Goal: Information Seeking & Learning: Learn about a topic

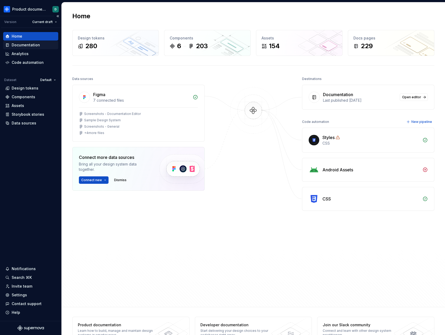
click at [21, 43] on div "Documentation" at bounding box center [26, 44] width 28 height 5
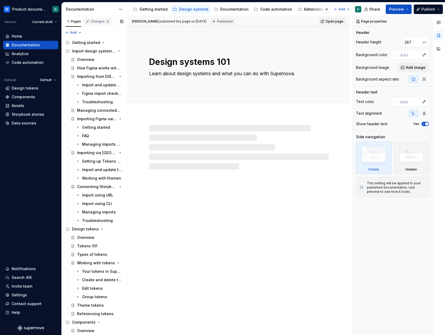
click at [100, 22] on div "Changes 6" at bounding box center [100, 21] width 19 height 4
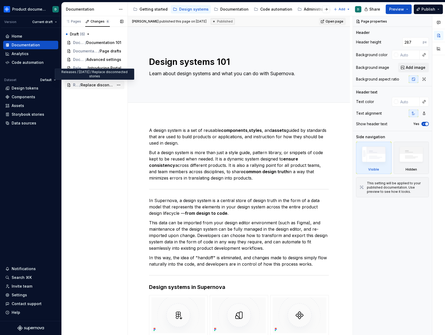
click at [92, 86] on span "Replace disconnected stories" at bounding box center [97, 84] width 33 height 5
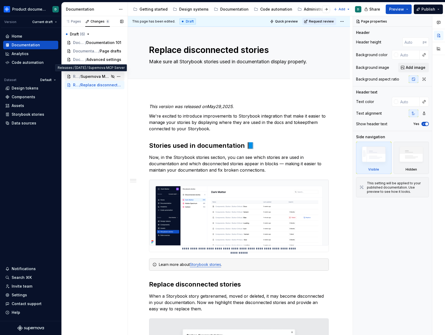
click at [96, 77] on span "Supernova MCP Server" at bounding box center [95, 76] width 29 height 5
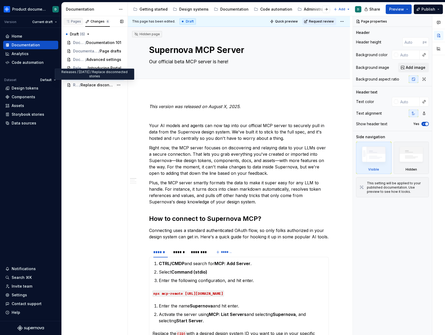
type textarea "*"
click at [77, 23] on div "Pages" at bounding box center [73, 21] width 15 height 4
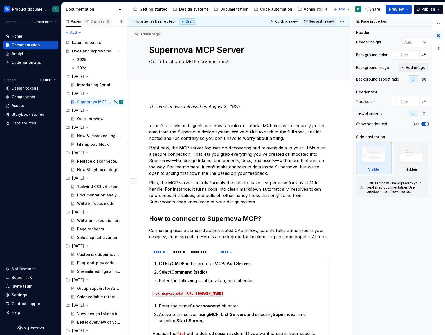
click at [88, 22] on icon "button" at bounding box center [87, 21] width 4 height 4
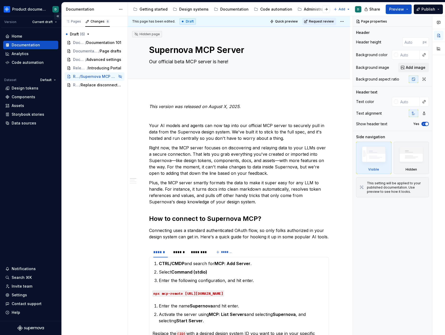
click at [57, 17] on button "Collapse sidebar" at bounding box center [57, 15] width 7 height 7
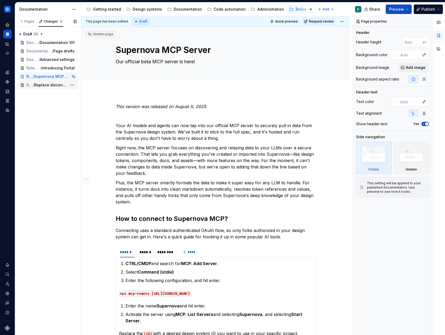
click at [46, 84] on span "Replace disconnected stories" at bounding box center [50, 84] width 33 height 5
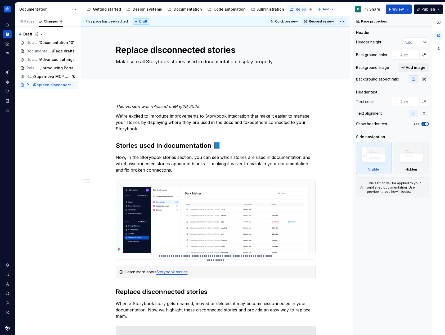
click at [345, 21] on html "Product documentation D Dataset Default Documentation Accessibility guide for t…" at bounding box center [222, 167] width 445 height 335
click at [349, 39] on div "Open preview" at bounding box center [365, 40] width 34 height 5
type textarea "*"
click at [79, 112] on div "Discard changes" at bounding box center [95, 114] width 34 height 5
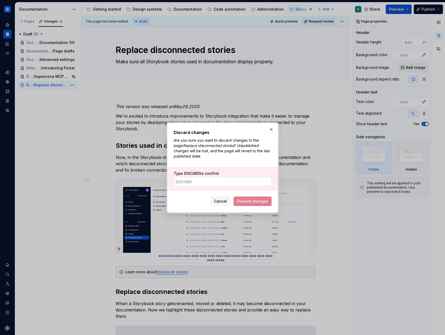
click at [229, 182] on input "Type DISCARD to confirm" at bounding box center [223, 182] width 98 height 10
type input "DISCARD"
click at [261, 203] on span "Discard changes" at bounding box center [252, 201] width 31 height 5
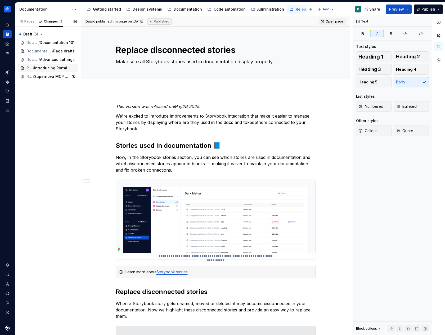
click at [50, 65] on div "Releases / [DATE] / Introducing Portal" at bounding box center [48, 68] width 60 height 8
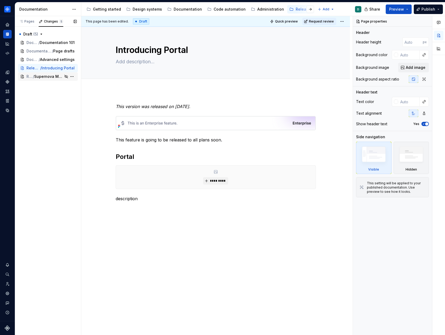
click at [51, 78] on span "Supernova MCP Server" at bounding box center [48, 76] width 29 height 5
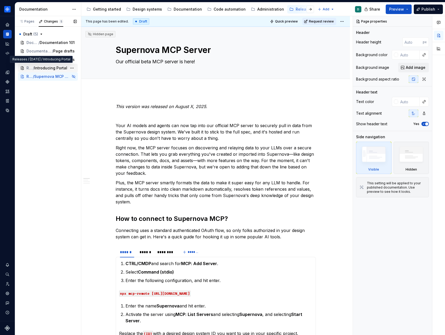
click at [44, 67] on span "Introducing Portal" at bounding box center [50, 67] width 33 height 5
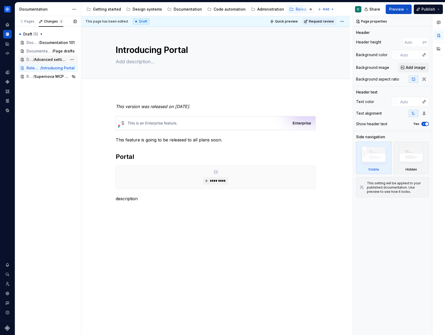
click at [43, 61] on span "Advanced settings" at bounding box center [50, 59] width 33 height 5
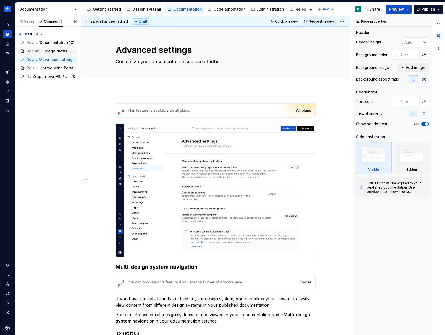
click at [39, 52] on span "Documentation / Getting started" at bounding box center [35, 50] width 18 height 5
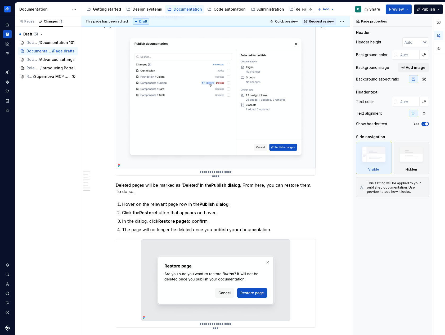
scroll to position [2426, 0]
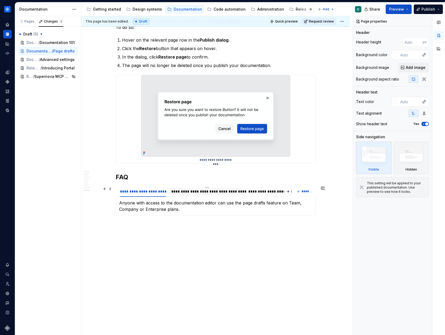
click at [227, 188] on div "**********" at bounding box center [207, 191] width 76 height 7
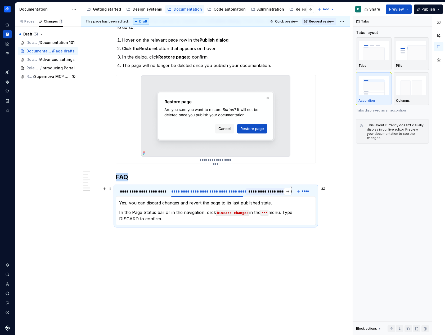
click at [263, 193] on div "**********" at bounding box center [293, 191] width 89 height 5
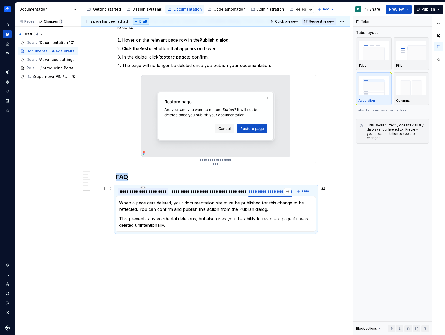
click at [143, 193] on div "**********" at bounding box center [143, 191] width 46 height 5
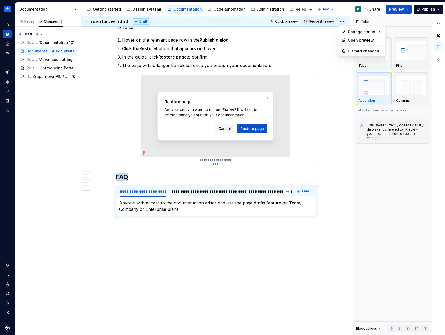
click at [344, 23] on html "Product documentation D Dataset Default Documentation Accessibility guide for t…" at bounding box center [222, 167] width 445 height 335
click at [408, 61] on div "Ready for publish" at bounding box center [419, 58] width 37 height 5
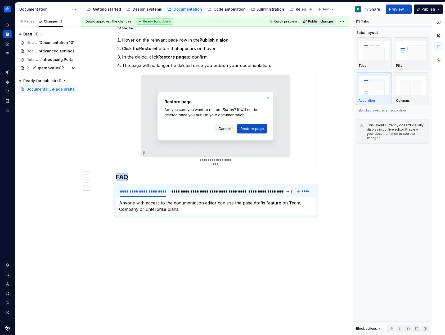
scroll to position [2272, 0]
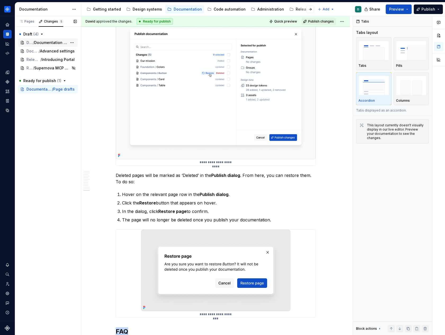
click at [36, 44] on span "Documentation 101" at bounding box center [50, 42] width 33 height 5
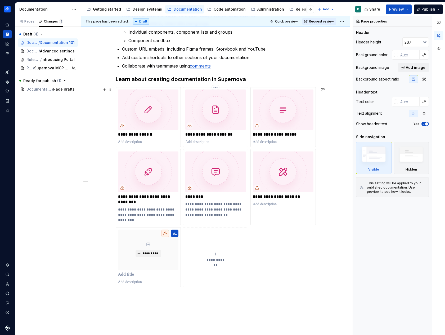
scroll to position [262, 0]
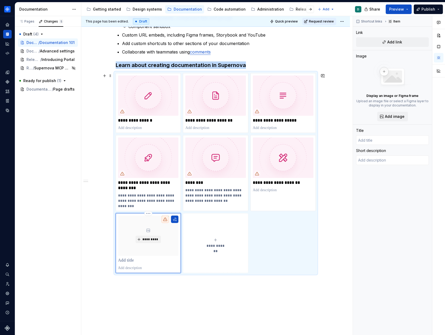
click at [179, 264] on div "*********" at bounding box center [148, 243] width 65 height 60
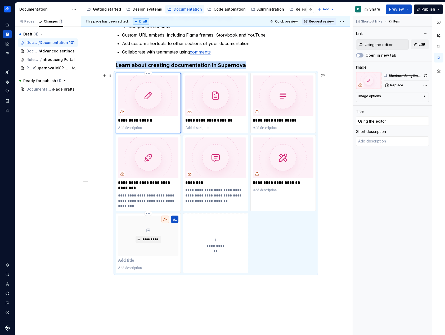
click at [173, 131] on div "**********" at bounding box center [148, 103] width 65 height 60
click at [221, 127] on p at bounding box center [215, 127] width 61 height 5
type textarea "*"
type input "Pages, groups and tabs"
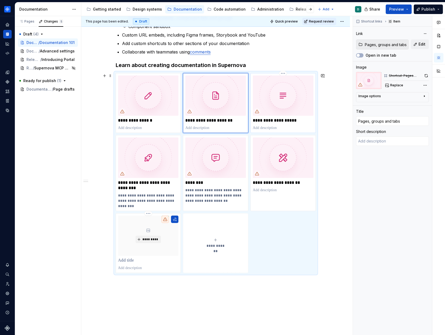
click at [273, 131] on p at bounding box center [283, 127] width 61 height 5
type textarea "*"
type input "Documentation blocks"
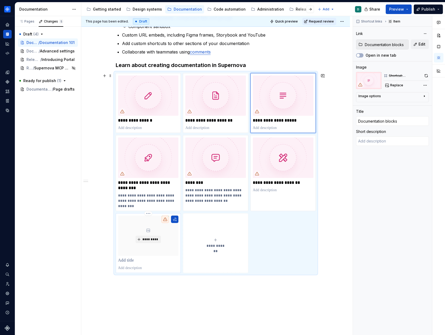
click at [136, 262] on p at bounding box center [148, 260] width 61 height 5
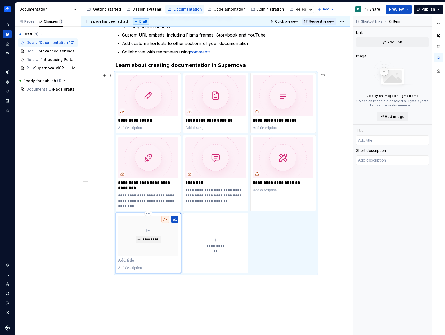
type textarea "*"
type input "P"
type textarea "*"
type input "Po"
type textarea "*"
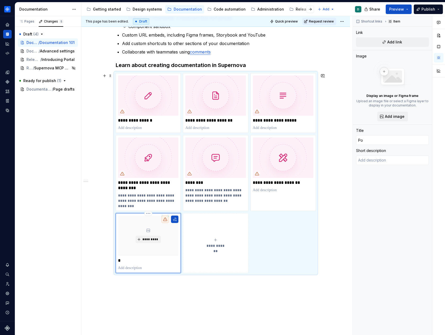
type input "Por"
type textarea "*"
type input "Port"
type textarea "*"
type input "Porta"
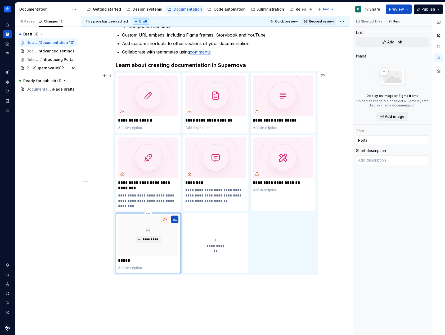
type textarea "*"
type input "Portal"
click at [138, 265] on div "********* ******" at bounding box center [148, 243] width 61 height 55
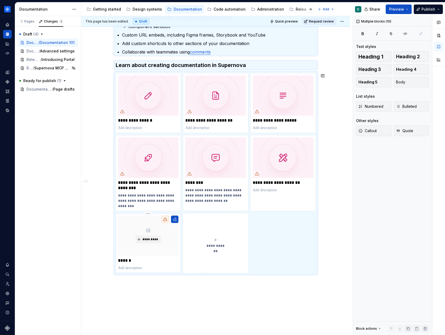
click at [144, 258] on p "******" at bounding box center [148, 260] width 61 height 5
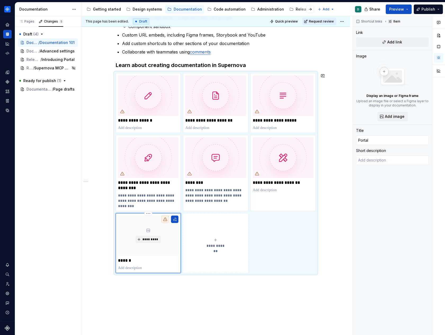
type textarea "*"
click at [146, 199] on p "**********" at bounding box center [148, 201] width 61 height 16
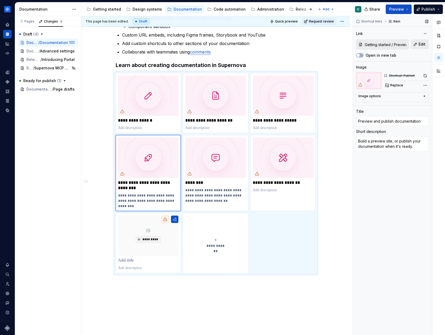
click at [423, 46] on span "Edit" at bounding box center [422, 44] width 7 height 5
click at [23, 21] on icon "button" at bounding box center [21, 21] width 4 height 4
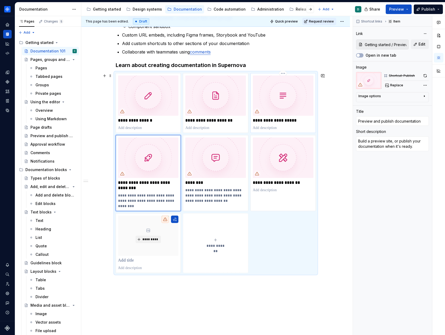
click at [274, 126] on p at bounding box center [283, 127] width 61 height 5
type textarea "*"
type input "Documentation blocks"
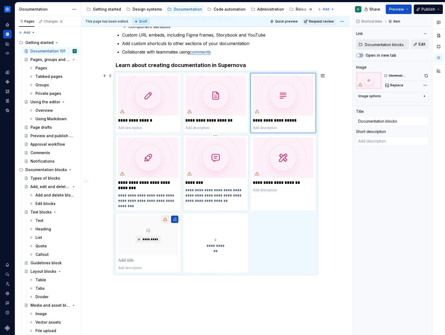
click at [199, 199] on p "**********" at bounding box center [215, 196] width 61 height 16
type textarea "*"
type input "Comments"
type textarea "Collaborate and give feedback on content directly within the documentation edit…"
type input "Getting started / Comments"
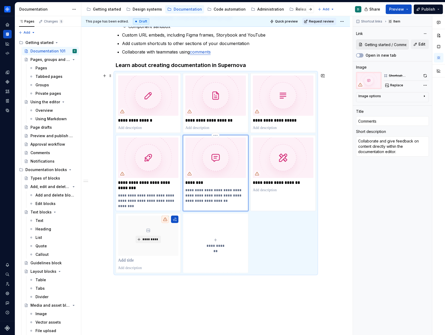
type textarea "*"
type input "Preview and publish documentation"
type textarea "Build a preview site, or publish your documentation when it's ready."
type input "Getting started / Preview and publish documentation"
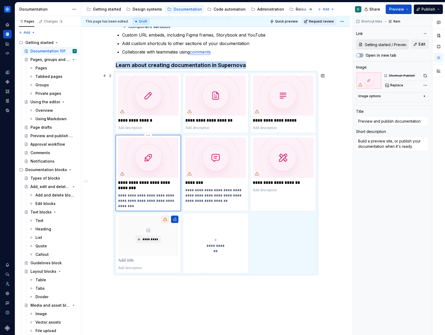
click at [158, 191] on div "**********" at bounding box center [148, 173] width 61 height 71
click at [57, 170] on icon "Page tree" at bounding box center [59, 170] width 4 height 4
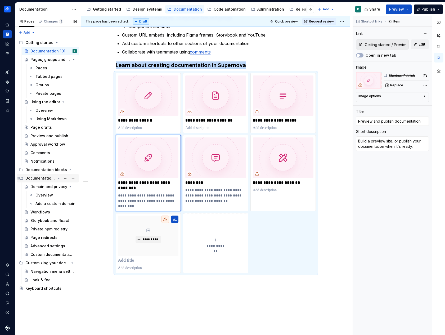
click at [60, 179] on icon "Page tree" at bounding box center [59, 178] width 4 height 4
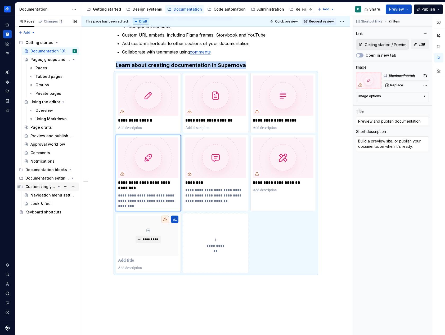
click at [59, 187] on icon "Page tree" at bounding box center [59, 187] width 4 height 4
click at [258, 11] on div "Administration" at bounding box center [271, 9] width 27 height 5
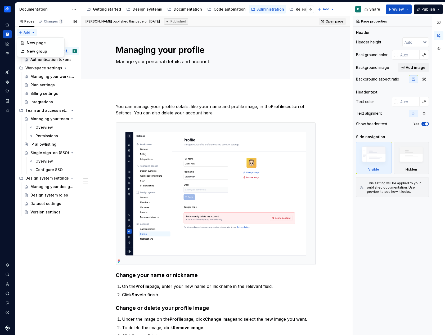
click at [34, 33] on div "Pages Changes 5 Add Accessibility guide for tree Page tree. Navigate the tree w…" at bounding box center [48, 175] width 66 height 319
click at [41, 45] on div "New page" at bounding box center [44, 42] width 34 height 5
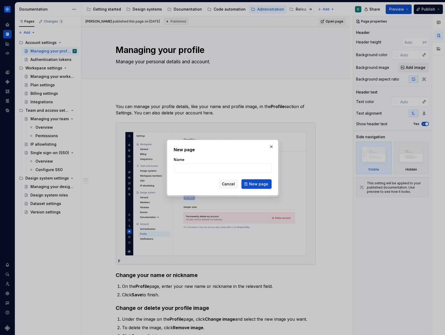
type textarea "*"
type input "P"
type input "Portal settings"
click at [252, 185] on span "New page" at bounding box center [258, 184] width 19 height 5
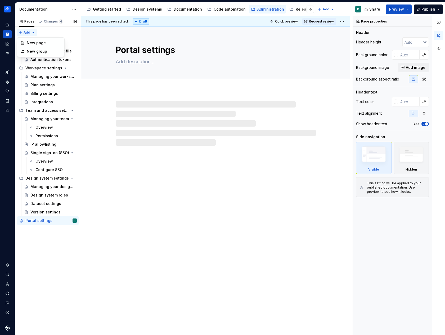
click at [29, 33] on div "Pages Changes 6 Add Accessibility guide for tree Page tree. Navigate the tree w…" at bounding box center [48, 175] width 66 height 319
type textarea "*"
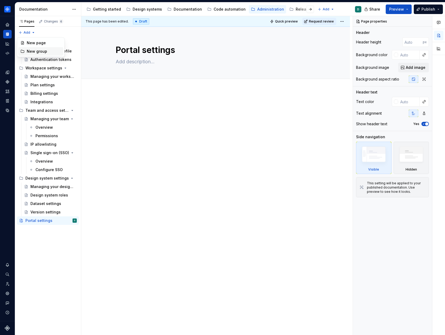
click at [39, 51] on div "New group" at bounding box center [44, 51] width 34 height 5
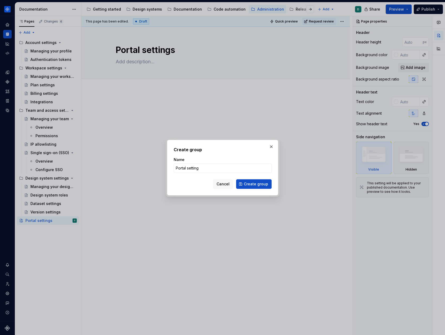
type input "Portal settings"
click button "Create group" at bounding box center [254, 184] width 36 height 10
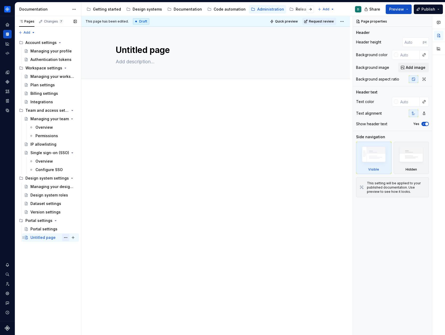
click at [63, 238] on button "Page tree" at bounding box center [65, 237] width 7 height 7
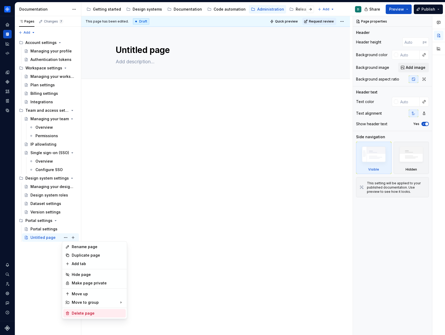
click at [83, 312] on div "Delete page" at bounding box center [98, 313] width 52 height 5
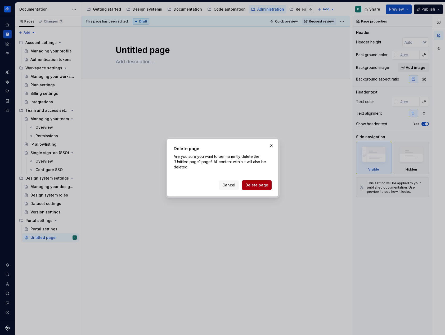
click at [263, 187] on span "Delete page" at bounding box center [257, 185] width 23 height 5
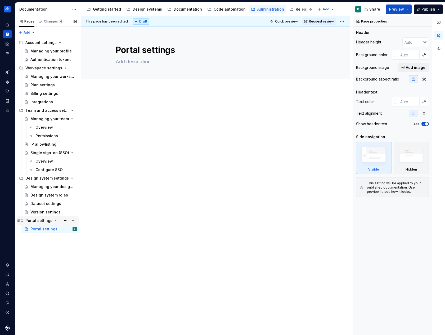
click at [32, 220] on div "Portal settings" at bounding box center [38, 220] width 27 height 5
click at [33, 225] on div "Accessibility guide for tree Page tree. Navigate the tree with the arrow keys. …" at bounding box center [48, 131] width 66 height 190
click at [33, 222] on div "Portal settings" at bounding box center [38, 220] width 27 height 5
click at [74, 221] on button "Page tree" at bounding box center [72, 220] width 7 height 7
type textarea "*"
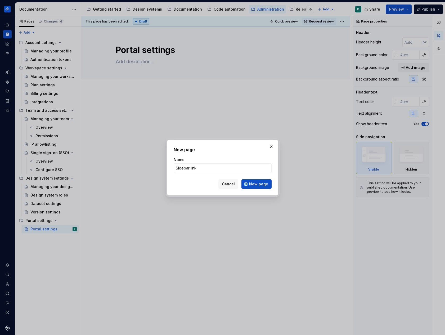
type input "Sidebar links"
click button "New page" at bounding box center [257, 184] width 30 height 10
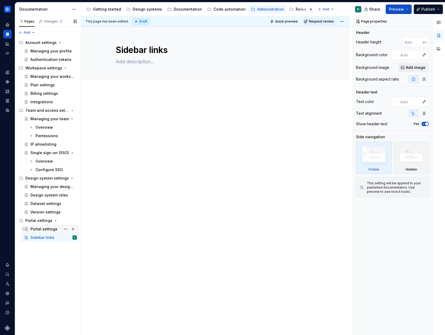
click at [46, 227] on div "Portal settings" at bounding box center [43, 229] width 27 height 5
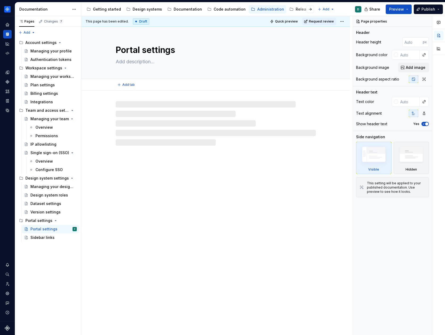
click at [153, 51] on textarea "Portal settings" at bounding box center [215, 50] width 200 height 13
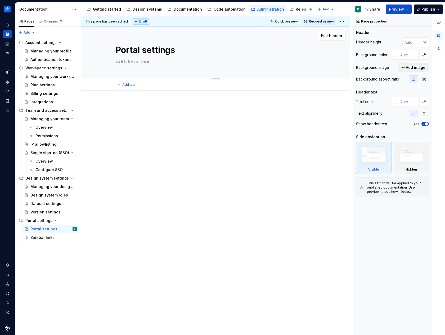
type textarea "*"
type textarea "P"
type textarea "*"
type textarea "Po"
type textarea "*"
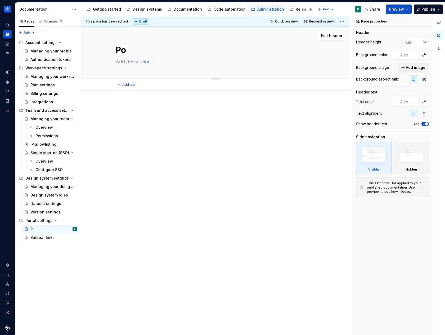
type textarea "Por"
type textarea "*"
type textarea "Port"
type textarea "*"
type textarea "Portal"
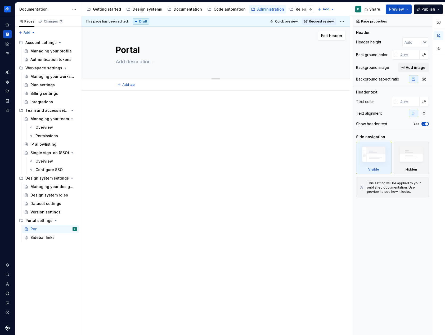
type textarea "*"
type textarea "Portal"
type textarea "*"
type textarea "Portal Co"
type textarea "*"
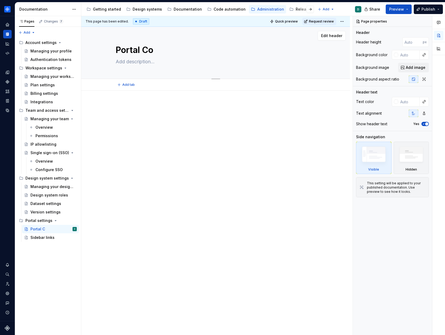
type textarea "Portal C"
type textarea "*"
type textarea "Portal"
type textarea "*"
type textarea "Portal c"
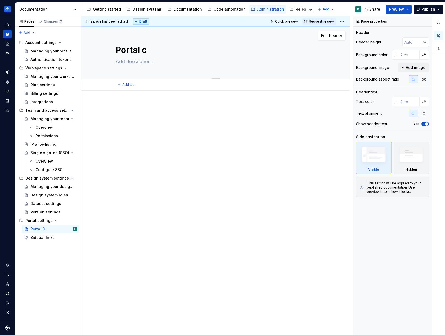
type textarea "*"
type textarea "Portal co"
type textarea "*"
type textarea "Portal con"
type textarea "*"
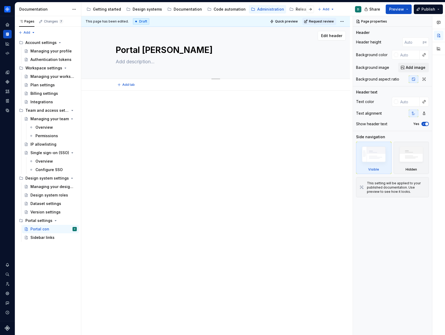
type textarea "Portal conten"
type textarea "*"
type textarea "Portal content"
type textarea "*"
type textarea "Portal content"
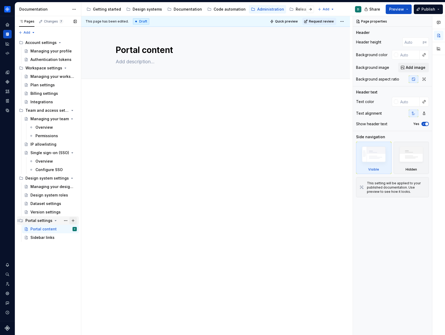
click at [73, 222] on button "Page tree" at bounding box center [72, 220] width 7 height 7
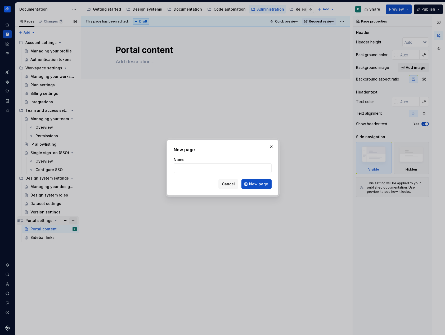
type textarea "*"
type input "A"
type textarea "*"
type input "Ask AI set"
type textarea "*"
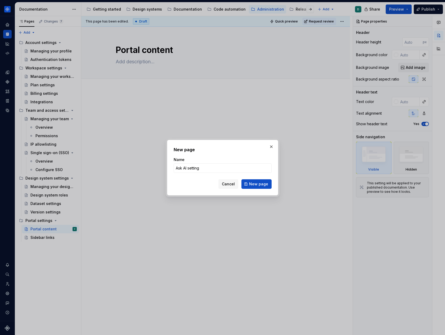
type input "Ask AI settings"
type textarea "*"
type input "Ask AI settings"
click at [257, 186] on span "New page" at bounding box center [258, 184] width 19 height 5
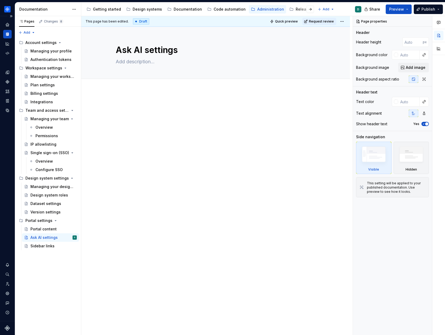
drag, startPoint x: 23, startPoint y: 247, endPoint x: 1, endPoint y: 209, distance: 44.5
click at [41, 229] on div "Portal content" at bounding box center [43, 229] width 26 height 5
click at [38, 88] on div "Plan settings" at bounding box center [53, 84] width 46 height 7
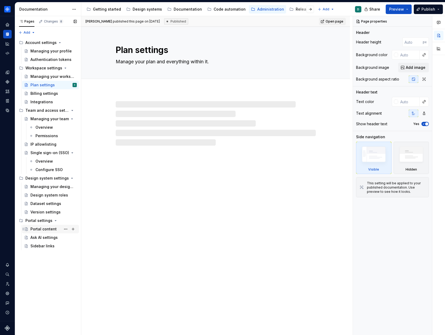
click at [42, 231] on div "Portal content" at bounding box center [43, 229] width 26 height 5
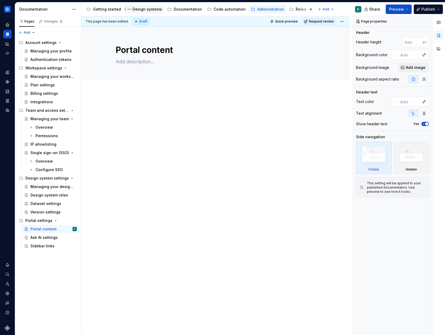
click at [150, 9] on div "Design systems" at bounding box center [147, 9] width 29 height 5
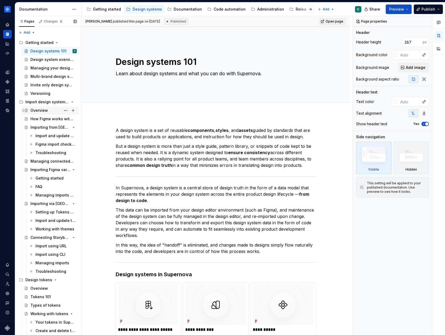
click at [44, 109] on div "Overview" at bounding box center [38, 110] width 17 height 5
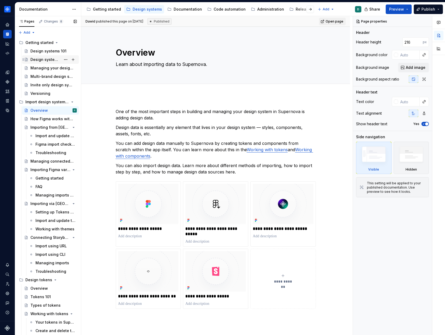
click at [38, 59] on div "Design system overview" at bounding box center [45, 59] width 30 height 5
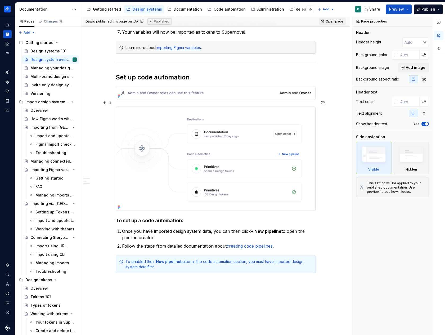
scroll to position [700, 0]
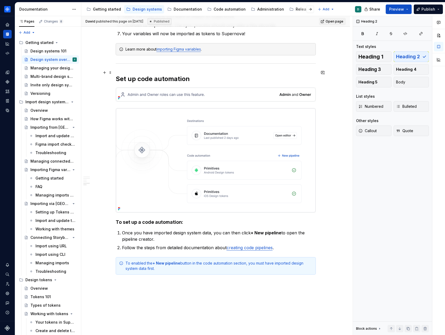
click at [190, 77] on h2 "Set up code automation" at bounding box center [216, 79] width 200 height 8
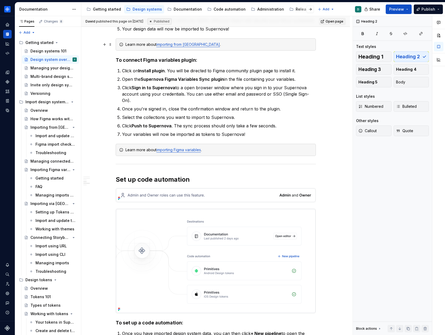
scroll to position [647, 0]
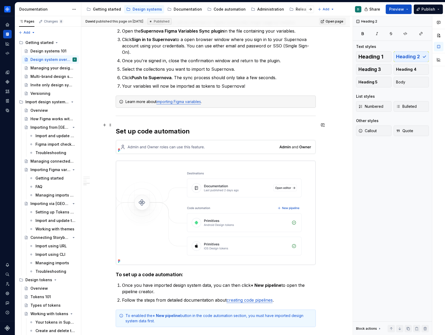
click at [116, 127] on h2 "Set up code automation" at bounding box center [216, 131] width 200 height 8
click at [165, 140] on img at bounding box center [216, 147] width 200 height 14
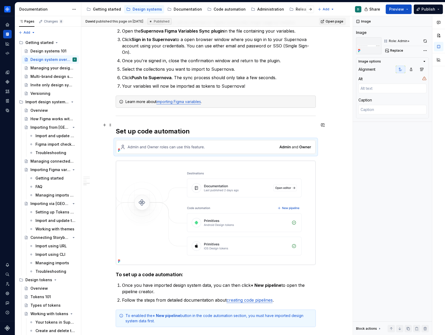
click at [143, 129] on h2 "Set up code automation" at bounding box center [216, 131] width 200 height 8
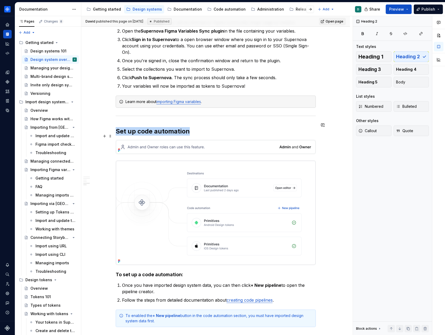
click at [142, 140] on img at bounding box center [216, 147] width 200 height 14
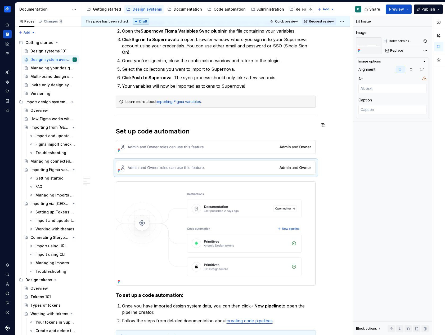
type textarea "*"
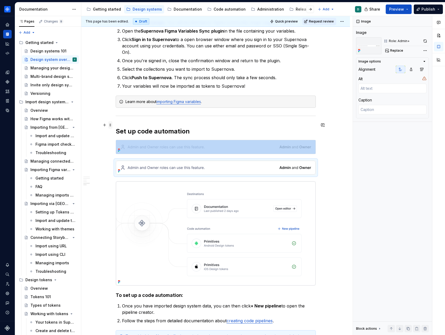
click at [109, 125] on span at bounding box center [110, 124] width 4 height 7
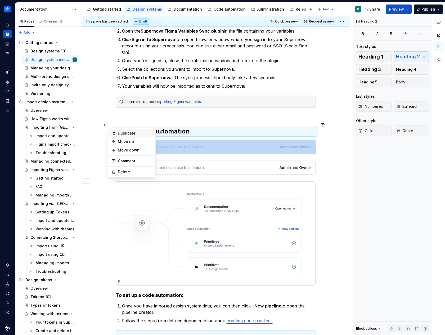
click at [121, 134] on div "Duplicate" at bounding box center [135, 133] width 34 height 5
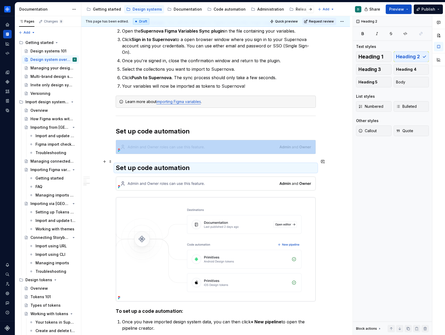
click at [123, 164] on h2 "Set up code automation" at bounding box center [216, 168] width 200 height 8
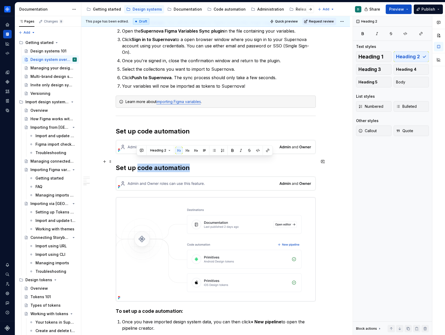
drag, startPoint x: 193, startPoint y: 162, endPoint x: 137, endPoint y: 162, distance: 55.4
click at [137, 164] on h2 "Set up code automation" at bounding box center [216, 168] width 200 height 8
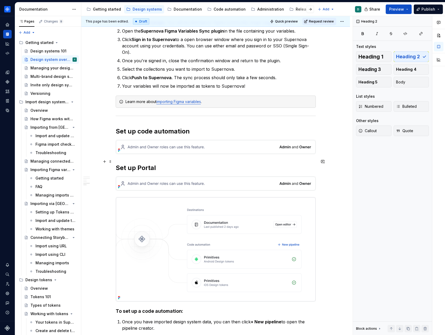
click at [117, 164] on h2 "Set up Portal" at bounding box center [216, 168] width 200 height 8
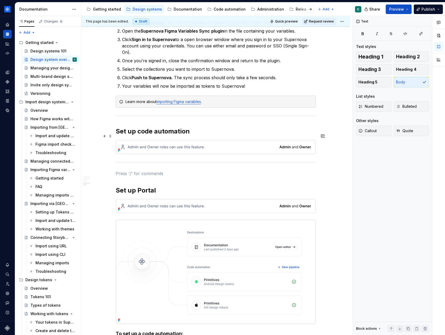
click at [135, 148] on div at bounding box center [216, 147] width 200 height 14
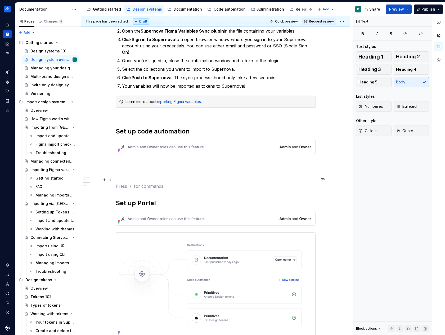
click at [137, 183] on p at bounding box center [216, 186] width 200 height 6
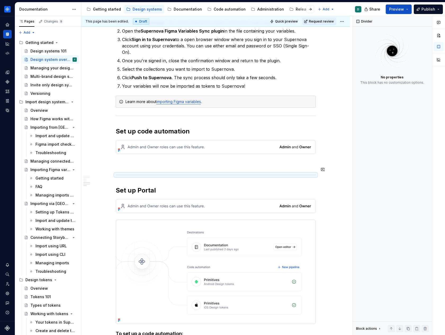
click at [142, 161] on p at bounding box center [216, 164] width 200 height 6
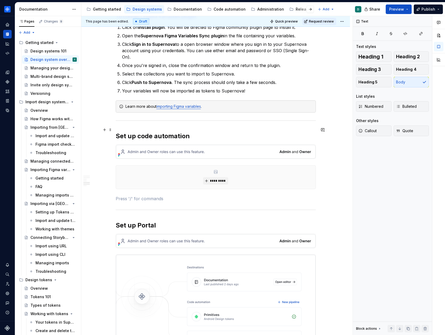
scroll to position [646, 0]
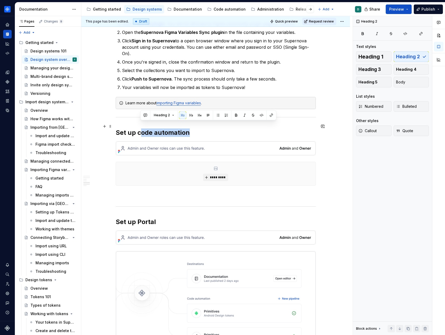
drag, startPoint x: 139, startPoint y: 126, endPoint x: 194, endPoint y: 127, distance: 54.9
click at [194, 129] on h2 "Set up code automation" at bounding box center [216, 133] width 200 height 8
drag, startPoint x: 193, startPoint y: 127, endPoint x: 166, endPoint y: 127, distance: 26.8
click at [166, 129] on h2 "Set up code automation" at bounding box center [216, 133] width 200 height 8
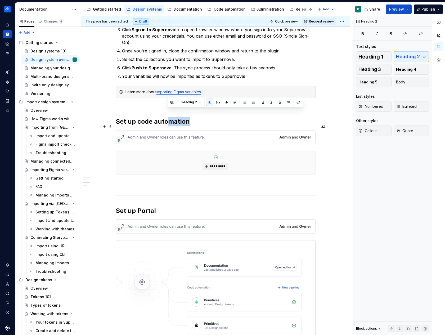
scroll to position [659, 0]
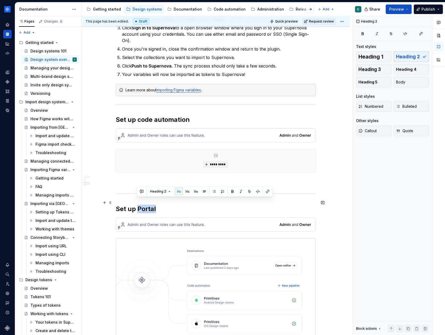
drag, startPoint x: 158, startPoint y: 200, endPoint x: 138, endPoint y: 200, distance: 20.9
click at [138, 205] on h2 "Set up Portal" at bounding box center [216, 209] width 200 height 8
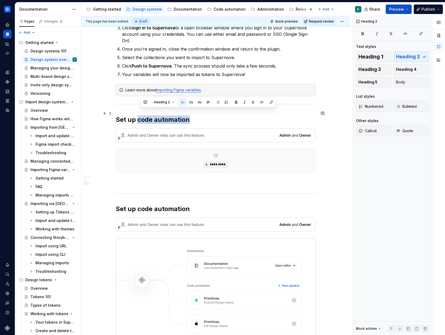
drag, startPoint x: 198, startPoint y: 116, endPoint x: 138, endPoint y: 114, distance: 60.2
click at [138, 116] on h2 "Set up code automation" at bounding box center [216, 120] width 200 height 8
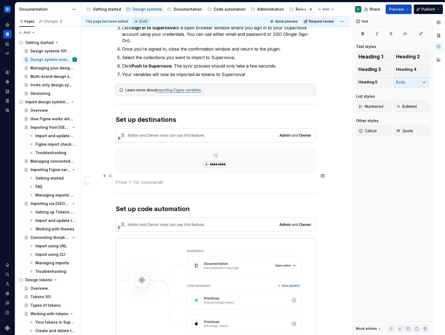
click at [154, 179] on p at bounding box center [216, 182] width 200 height 6
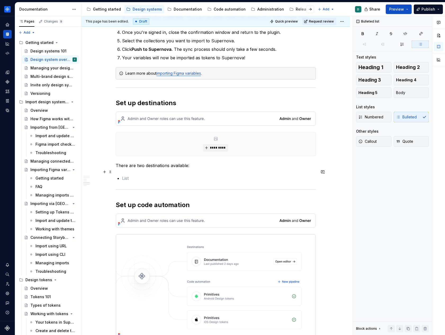
scroll to position [675, 0]
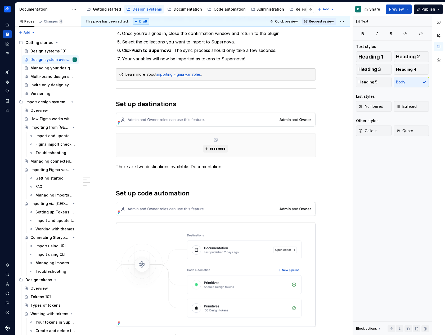
type textarea "*"
click at [205, 163] on p "There are two destinations available: Documentation and Portal." at bounding box center [216, 166] width 200 height 6
click at [237, 163] on p "There are two destinations available: Documentation and Portal." at bounding box center [216, 166] width 200 height 6
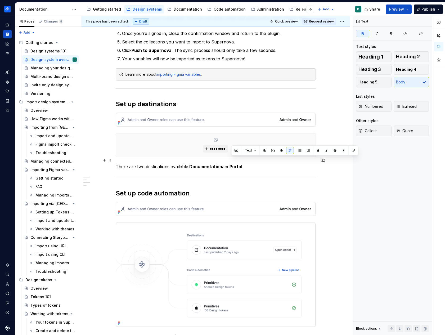
click at [255, 163] on p "There are two destinations available: Documentation and Portal ." at bounding box center [216, 166] width 200 height 6
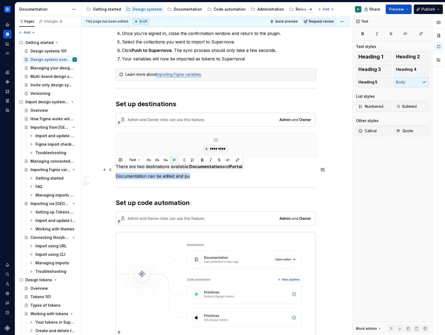
drag, startPoint x: 198, startPoint y: 173, endPoint x: 116, endPoint y: 170, distance: 82.5
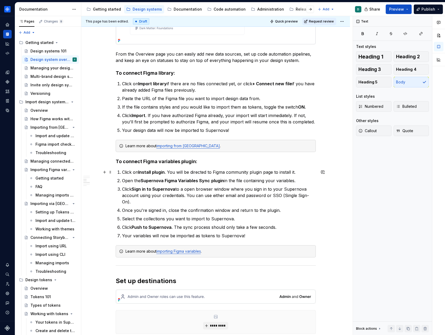
scroll to position [503, 0]
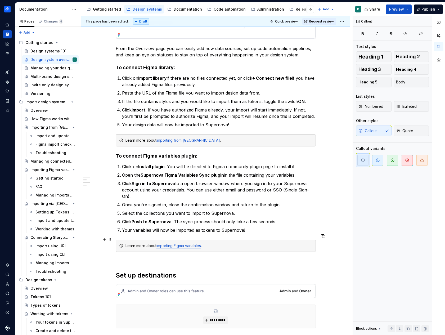
click at [219, 244] on div "Learn more about importing Figma variables ." at bounding box center [216, 246] width 200 height 12
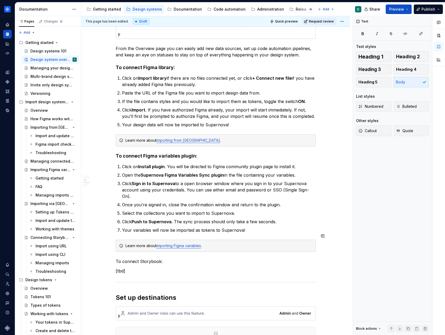
click at [132, 251] on div "The design system overview helps you stay on top of your workflows and take ful…" at bounding box center [216, 96] width 200 height 992
click at [125, 156] on strong "To connect Figma variables plugin:" at bounding box center [157, 156] width 82 height 6
click at [136, 258] on p "To connect Storybook:" at bounding box center [216, 261] width 200 height 6
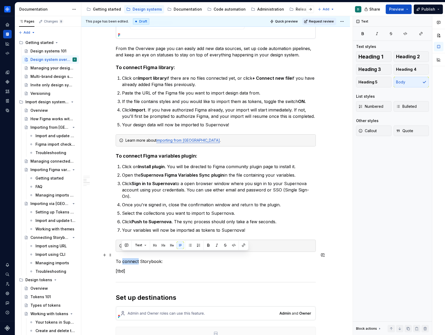
click at [136, 258] on p "To connect Storybook:" at bounding box center [216, 261] width 200 height 6
click at [404, 69] on span "Heading 4" at bounding box center [406, 69] width 20 height 5
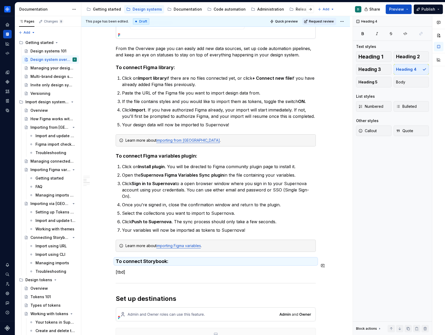
click at [145, 261] on div "The design system overview helps you stay on top of your workflows and take ful…" at bounding box center [216, 96] width 200 height 993
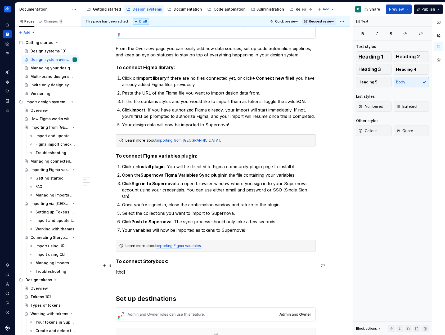
click at [147, 269] on p "[tbd]" at bounding box center [216, 272] width 200 height 6
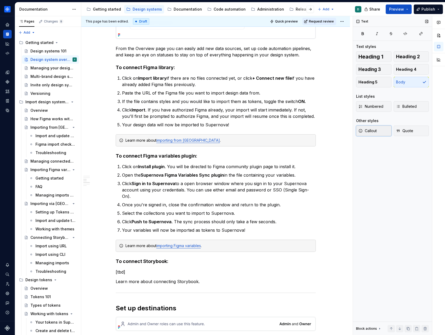
click at [364, 135] on button "Callout" at bounding box center [374, 131] width 36 height 11
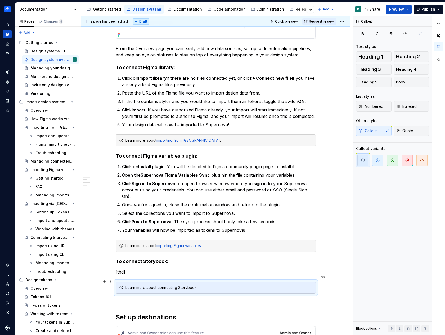
click at [162, 285] on div "Learn more about connecting Storybook." at bounding box center [219, 287] width 187 height 5
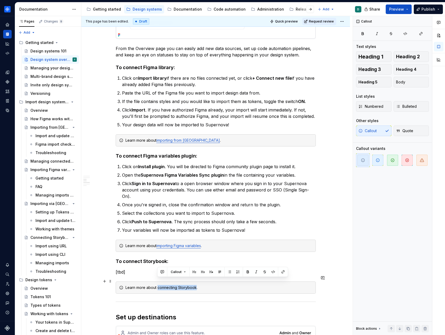
drag, startPoint x: 158, startPoint y: 282, endPoint x: 195, endPoint y: 281, distance: 37.6
click at [195, 285] on div "Learn more about connecting Storybook." at bounding box center [219, 287] width 187 height 5
click at [422, 33] on icon "button" at bounding box center [421, 34] width 4 height 4
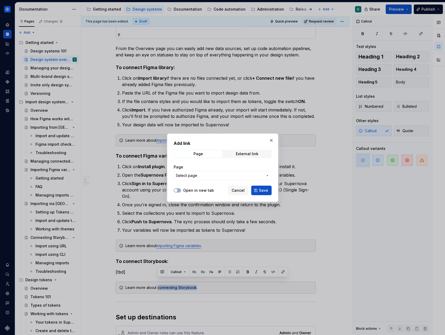
click at [232, 179] on button "Select page" at bounding box center [223, 176] width 98 height 10
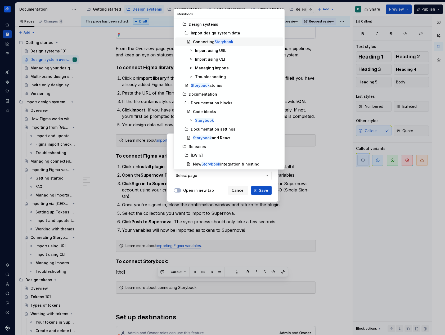
type input "storybook"
click at [213, 42] on div "Connecting Storybook" at bounding box center [213, 41] width 40 height 5
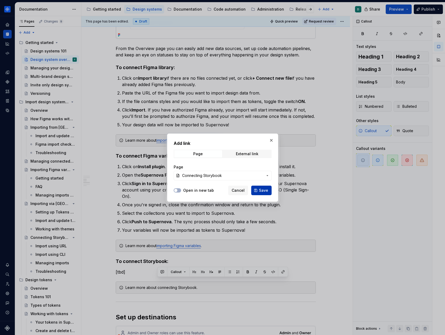
click at [258, 188] on button "Save" at bounding box center [261, 191] width 20 height 10
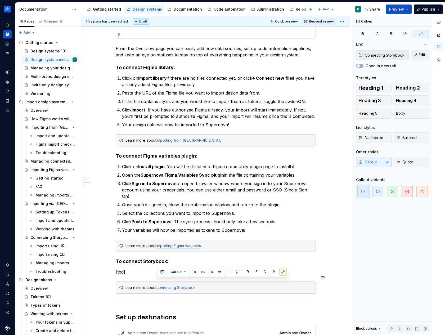
click at [139, 269] on p "[tbd]" at bounding box center [216, 272] width 200 height 6
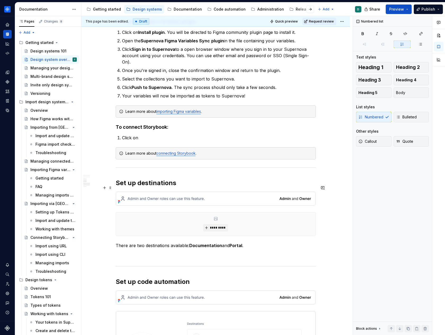
scroll to position [639, 0]
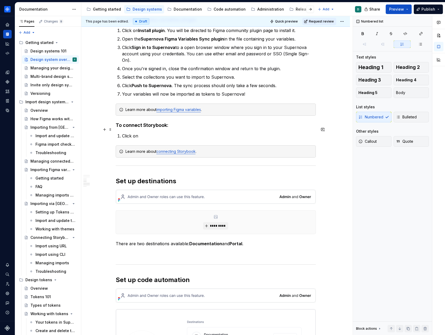
click at [148, 133] on p "Click on" at bounding box center [219, 136] width 194 height 6
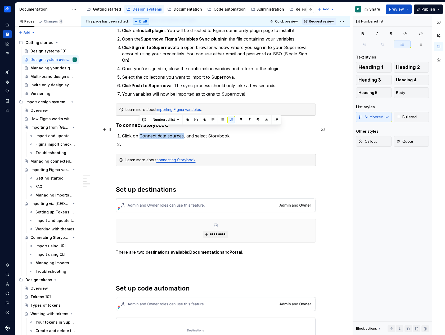
drag, startPoint x: 140, startPoint y: 127, endPoint x: 183, endPoint y: 130, distance: 42.8
click at [183, 133] on p "Click on Connect data sources, and select Storybook." at bounding box center [219, 136] width 194 height 6
click at [182, 141] on p at bounding box center [219, 144] width 194 height 6
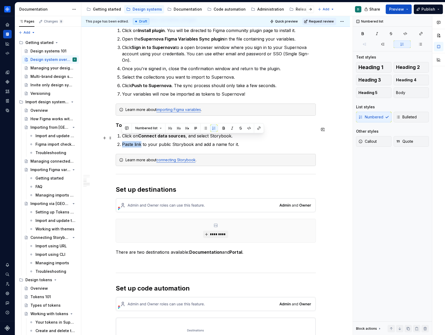
drag, startPoint x: 121, startPoint y: 137, endPoint x: 141, endPoint y: 137, distance: 19.3
click at [141, 141] on li "Paste link to your public Storybook and add a name for it." at bounding box center [219, 144] width 194 height 6
click at [244, 141] on p "Paste link to your public Storybook and add a name for it." at bounding box center [219, 144] width 194 height 6
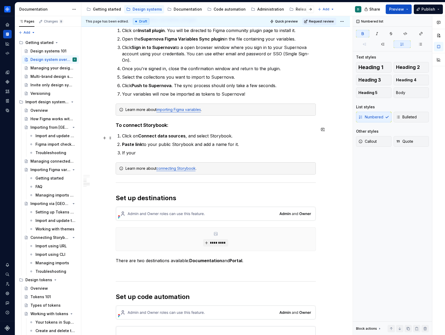
click at [122, 142] on strong "Paste link" at bounding box center [132, 144] width 20 height 5
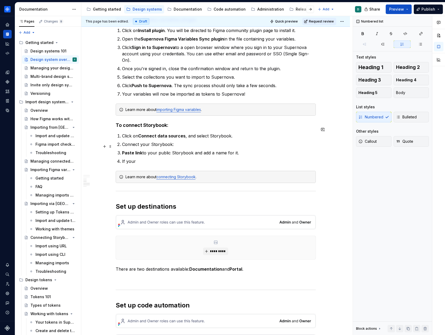
click at [122, 150] on strong "Paste link" at bounding box center [132, 152] width 20 height 5
drag, startPoint x: 249, startPoint y: 146, endPoint x: 126, endPoint y: 147, distance: 123.0
click at [129, 150] on li "Paste link to your public Storybook and add a name for it." at bounding box center [223, 153] width 188 height 6
drag, startPoint x: 127, startPoint y: 145, endPoint x: 263, endPoint y: 143, distance: 135.9
click at [263, 150] on li "If your Storybook is public, simply paste a link and add a name" at bounding box center [223, 153] width 188 height 6
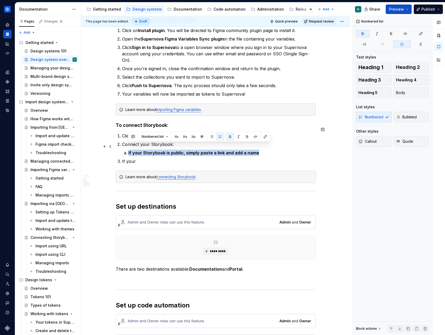
click at [258, 150] on p "If your Storybook is public, simply paste a link and add a name" at bounding box center [223, 153] width 188 height 6
drag, startPoint x: 258, startPoint y: 147, endPoint x: 123, endPoint y: 148, distance: 134.9
click at [123, 148] on li "Connect your Storybook: If your Storybook is public, simply paste a link and ad…" at bounding box center [219, 148] width 194 height 15
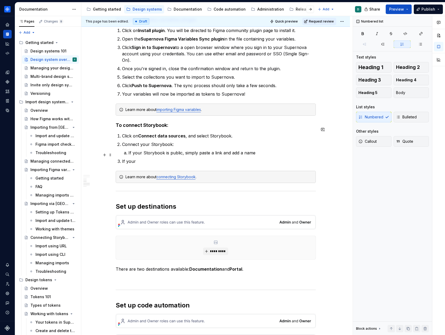
click at [272, 150] on ol "Click on Connect data sources , and select Storybook. Connect your Storybook: I…" at bounding box center [219, 149] width 194 height 32
click at [263, 150] on p "If your Storybook is public, simply paste a link and add a name" at bounding box center [223, 153] width 188 height 6
click at [141, 158] on p "If your" at bounding box center [219, 161] width 194 height 6
click at [122, 158] on li "If your" at bounding box center [219, 161] width 194 height 6
click at [147, 158] on p "If your" at bounding box center [223, 161] width 188 height 6
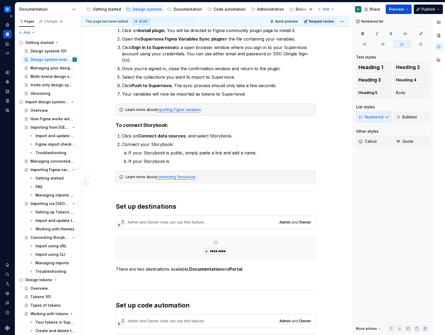
type textarea "*"
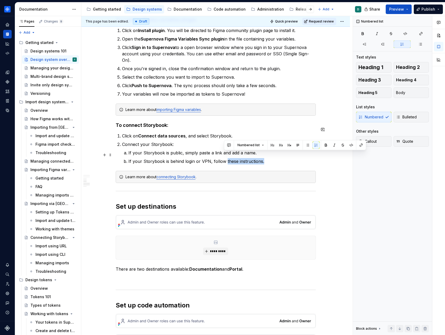
drag, startPoint x: 261, startPoint y: 156, endPoint x: 224, endPoint y: 155, distance: 37.1
click at [224, 158] on p "If your Storybook is behind login or VPN, follow these instructions." at bounding box center [223, 161] width 188 height 6
click at [361, 145] on button "button" at bounding box center [361, 145] width 7 height 7
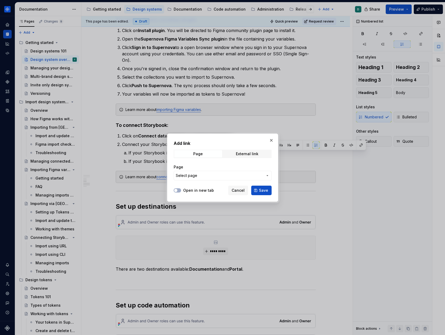
click at [233, 170] on div "Page Select page" at bounding box center [223, 173] width 98 height 16
click at [233, 172] on button "Select page" at bounding box center [223, 176] width 98 height 10
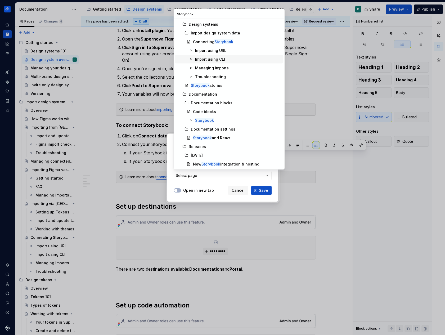
type input "Storybook"
click at [206, 59] on div "Import using CLI" at bounding box center [210, 59] width 30 height 5
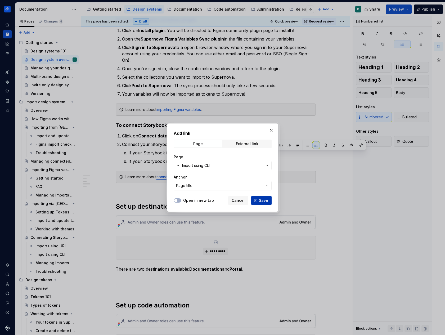
click at [262, 198] on span "Save" at bounding box center [263, 200] width 9 height 5
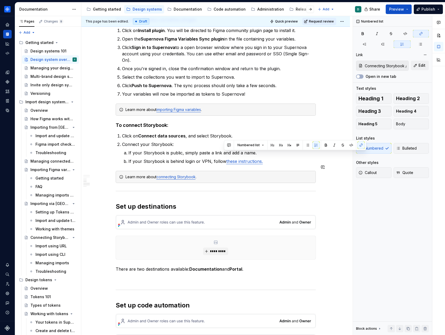
click at [267, 158] on p "If your Storybook is behind login or VPN, follow these instructions." at bounding box center [223, 161] width 188 height 6
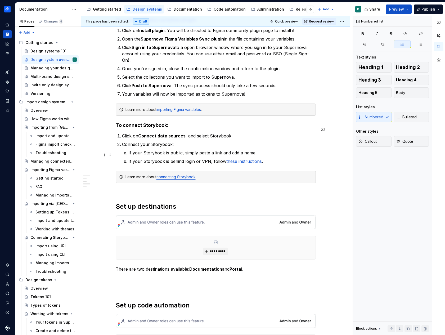
click at [227, 159] on link "these instructions" at bounding box center [245, 161] width 36 height 5
click at [215, 158] on p "If your Storybook is behind login or VPN, follow these instructions ." at bounding box center [223, 161] width 188 height 6
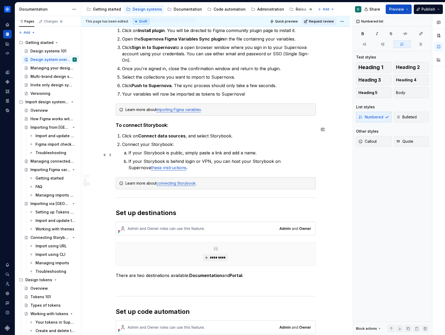
click at [187, 165] on link "these instructions" at bounding box center [169, 167] width 36 height 5
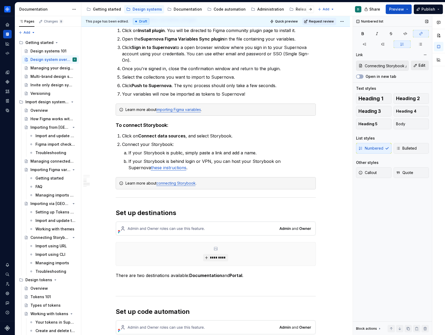
click at [417, 65] on button "Edit" at bounding box center [420, 66] width 18 height 10
click at [187, 165] on link "these instructions" at bounding box center [169, 167] width 36 height 5
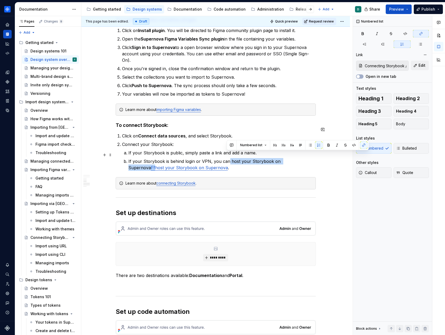
drag, startPoint x: 303, startPoint y: 154, endPoint x: 226, endPoint y: 153, distance: 76.3
click at [226, 158] on p "If your Storybook is behind login or VPN, you can host your Storybook on Supern…" at bounding box center [223, 164] width 188 height 13
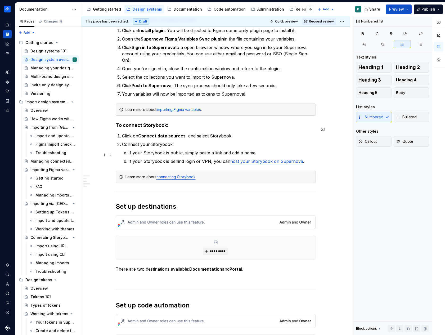
click at [273, 159] on link "host your Storybook on Supernova" at bounding box center [267, 161] width 73 height 5
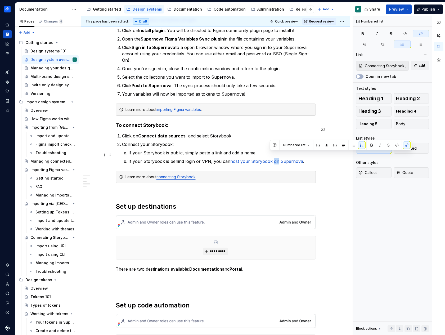
click at [273, 159] on link "host your Storybook on Supernova" at bounding box center [267, 161] width 73 height 5
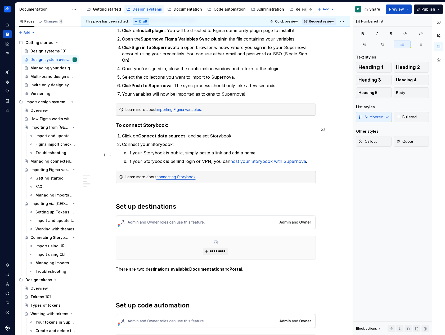
click at [192, 158] on p "If your Storybook is behind login or VPN, you can host your Storybook with Supe…" at bounding box center [223, 161] width 188 height 6
click at [224, 158] on p "If your Storybook is behind login or VPN, you can host your Storybook with Supe…" at bounding box center [223, 161] width 188 height 6
click at [310, 158] on p "If your Storybook is behind login or VPN, you can host your Storybook with Supe…" at bounding box center [223, 161] width 188 height 6
click at [243, 159] on link "host your Storybook with Supernova" at bounding box center [269, 161] width 76 height 5
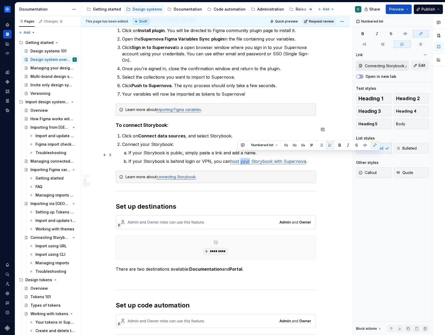
click at [243, 159] on link "host your Storybook with Supernova" at bounding box center [269, 161] width 76 height 5
click at [249, 159] on link "host it Storybook with Supernova" at bounding box center [265, 161] width 68 height 5
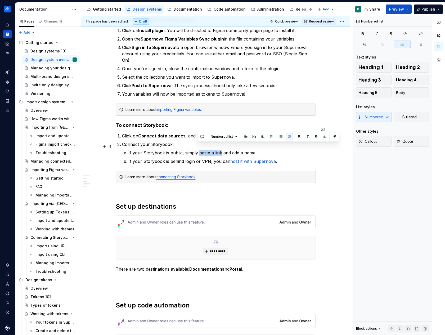
drag, startPoint x: 197, startPoint y: 145, endPoint x: 220, endPoint y: 146, distance: 22.8
click at [220, 150] on p "If your Storybook is public, simply paste a link and add a name." at bounding box center [223, 153] width 188 height 6
click at [263, 150] on p "If your Storybook is public, simply paste a link and add a name." at bounding box center [223, 153] width 188 height 6
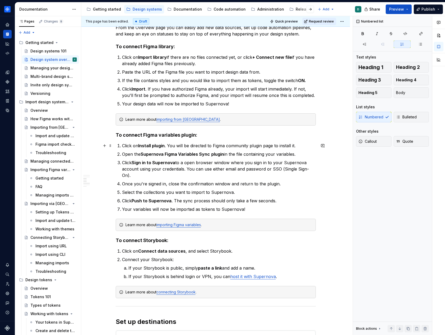
scroll to position [524, 0]
click at [281, 273] on p "If your Storybook is behind login or VPN, you can host it with Supernova ." at bounding box center [223, 276] width 188 height 6
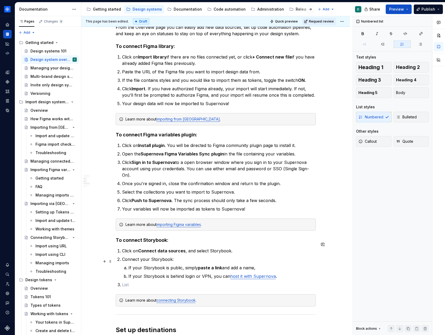
click at [255, 265] on p "If your Storybook is public, simply paste a link and add a name," at bounding box center [223, 268] width 188 height 6
drag, startPoint x: 258, startPoint y: 262, endPoint x: 223, endPoint y: 260, distance: 34.2
click at [223, 265] on p "If your Storybook is public, simply paste a link and add a name," at bounding box center [223, 268] width 188 height 6
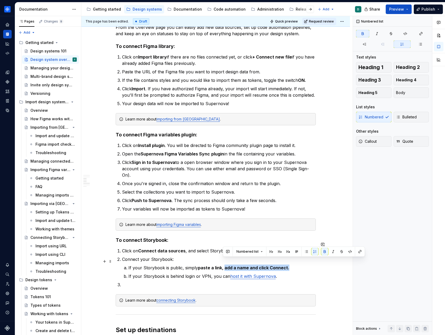
drag, startPoint x: 286, startPoint y: 262, endPoint x: 223, endPoint y: 262, distance: 63.1
click at [223, 265] on p "If your Storybook is public, simply paste a link, add a name and click Connect." at bounding box center [223, 268] width 188 height 6
click at [271, 266] on ol "If your Storybook is public, simply paste a link, add a name and click Connect.…" at bounding box center [223, 272] width 188 height 15
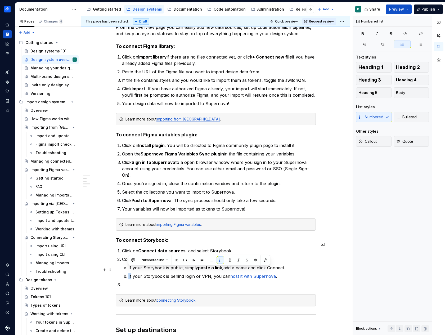
click at [271, 266] on ol "If your Storybook is public, simply paste a link, add a name and click Connect.…" at bounding box center [223, 272] width 188 height 15
click at [276, 265] on p "If your Storybook is public, simply paste a link, add a name and click Connect." at bounding box center [223, 268] width 188 height 6
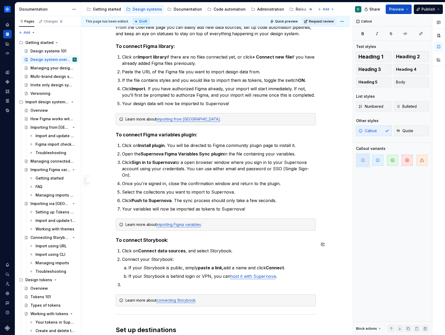
click at [251, 282] on div "The design system overview helps you stay on top of your workflows and take ful…" at bounding box center [216, 102] width 200 height 1046
click at [250, 282] on p at bounding box center [219, 285] width 194 height 6
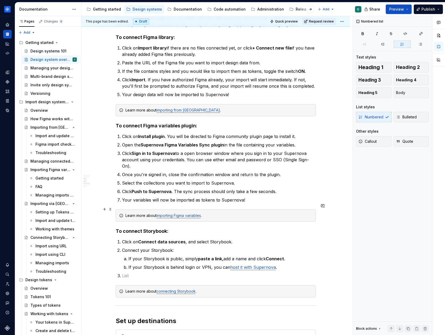
scroll to position [534, 0]
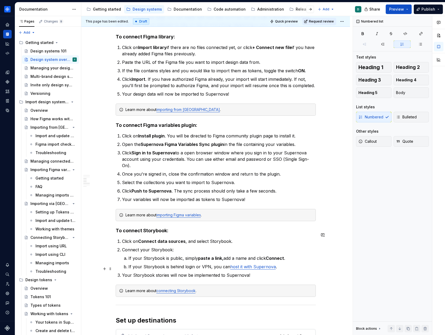
click at [212, 272] on p "Your Storybook stories will now be implemented to Supernova!" at bounding box center [219, 275] width 194 height 6
click at [243, 265] on ol "Click on Connect data sources , and select Storybook. Connect your Storybook: I…" at bounding box center [219, 258] width 194 height 40
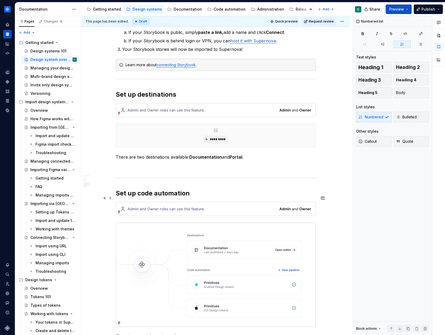
scroll to position [791, 0]
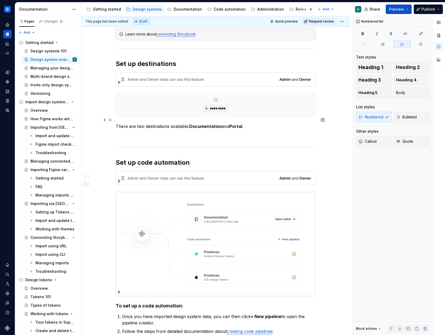
click at [165, 103] on div "*********" at bounding box center [216, 104] width 200 height 23
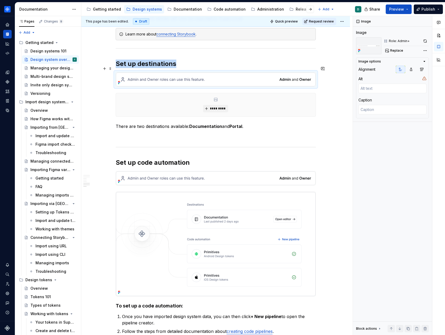
click at [160, 77] on img at bounding box center [216, 80] width 200 height 14
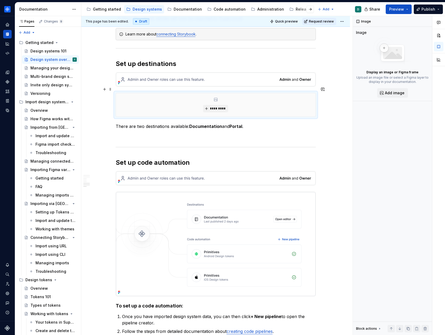
click at [163, 101] on div "*********" at bounding box center [216, 104] width 200 height 23
click at [158, 133] on p at bounding box center [216, 136] width 200 height 6
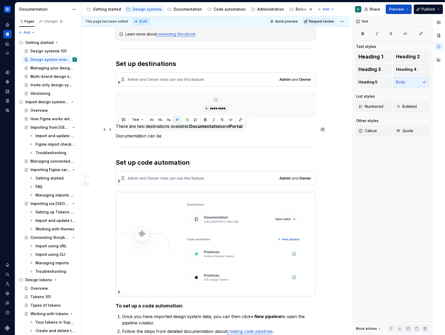
drag, startPoint x: 163, startPoint y: 130, endPoint x: 115, endPoint y: 130, distance: 48.2
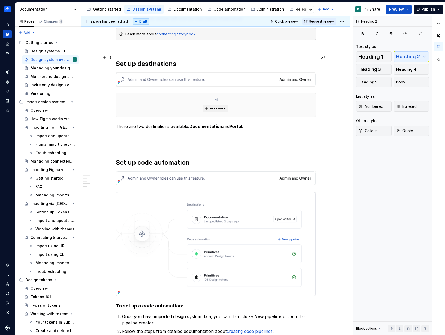
click at [155, 60] on h2 "Set up destinations" at bounding box center [216, 64] width 200 height 8
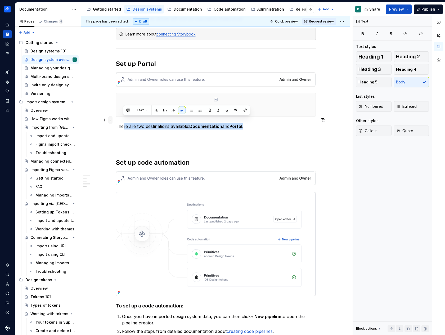
drag, startPoint x: 253, startPoint y: 120, endPoint x: 110, endPoint y: 118, distance: 142.8
click at [125, 123] on p "There are two destinations available: Documentation and Portal ." at bounding box center [216, 126] width 200 height 6
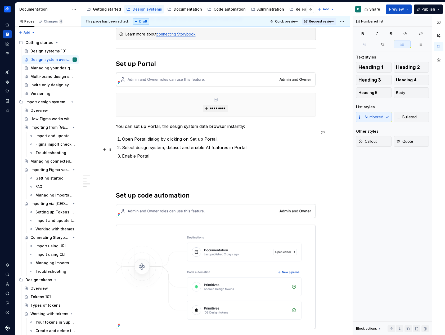
click at [122, 153] on p "Enable Portal" at bounding box center [219, 156] width 194 height 6
click at [169, 153] on p "Click on Enable Portal" at bounding box center [219, 156] width 194 height 6
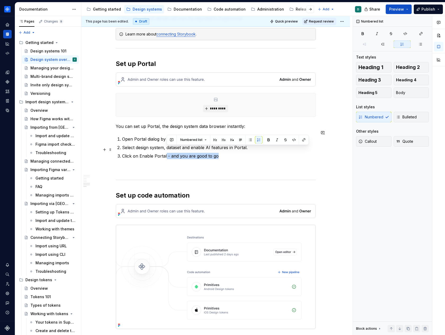
drag, startPoint x: 222, startPoint y: 148, endPoint x: 166, endPoint y: 150, distance: 56.5
click at [166, 153] on p "Click on Enable Portal - and you are good to go" at bounding box center [219, 156] width 194 height 6
drag, startPoint x: 139, startPoint y: 149, endPoint x: 165, endPoint y: 149, distance: 26.2
click at [165, 153] on p "Click on Enable Portal." at bounding box center [219, 156] width 194 height 6
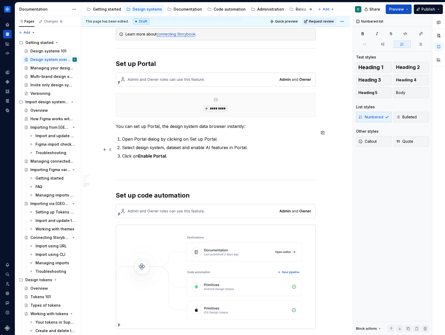
click at [176, 153] on p "Click on Enable Portal ." at bounding box center [219, 156] width 194 height 6
drag, startPoint x: 190, startPoint y: 132, endPoint x: 215, endPoint y: 132, distance: 24.9
click at [215, 136] on p "Open Portal dialog by clicking on Set up Portal." at bounding box center [219, 139] width 194 height 6
click at [254, 144] on p "Select design system, dataset and enable AI features in Portal." at bounding box center [219, 147] width 194 height 6
click at [220, 153] on p "Click on Enable Portal ." at bounding box center [219, 156] width 194 height 6
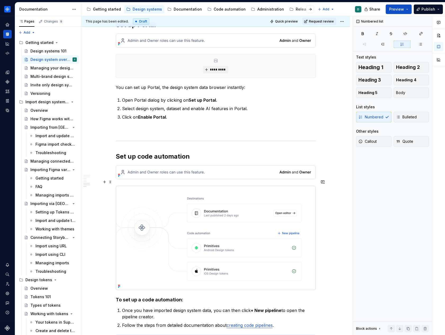
scroll to position [832, 0]
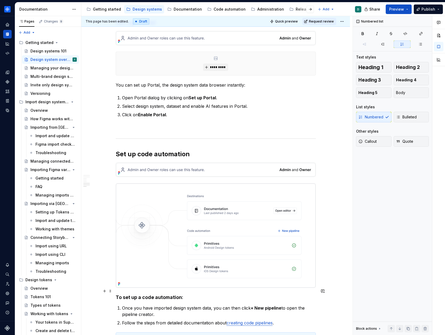
click at [152, 295] on strong "To set up a code automation:" at bounding box center [150, 298] width 68 height 6
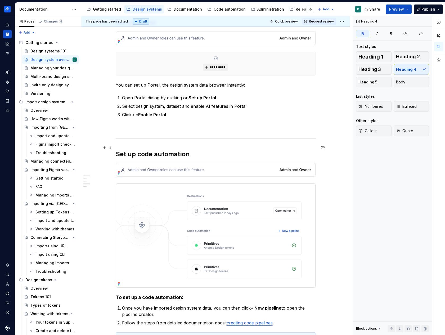
click at [142, 150] on h2 "Set up code automation" at bounding box center [216, 154] width 200 height 8
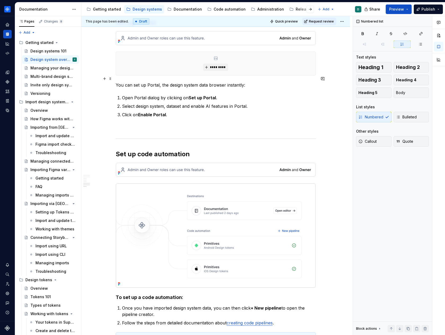
click at [142, 82] on p "You can set up Portal, the design system data browser instantly:" at bounding box center [216, 85] width 200 height 6
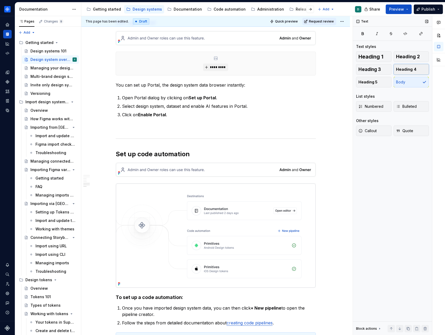
click at [406, 68] on span "Heading 4" at bounding box center [406, 69] width 20 height 5
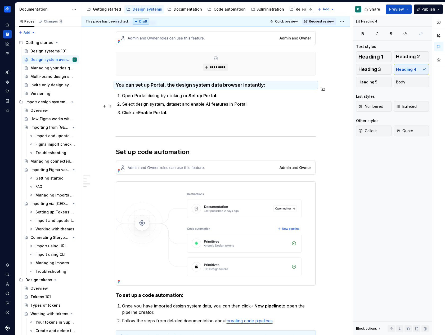
click at [197, 109] on p "Click on Enable Portal ." at bounding box center [219, 112] width 194 height 6
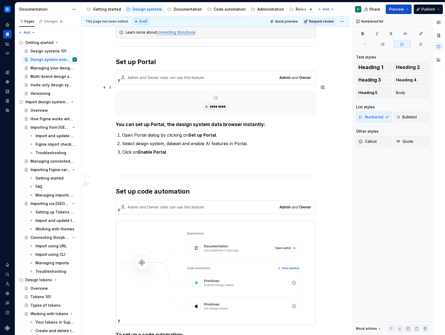
scroll to position [792, 0]
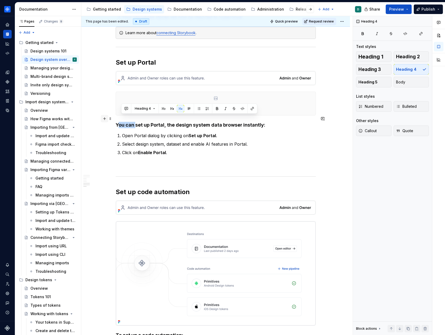
drag, startPoint x: 135, startPoint y: 120, endPoint x: 106, endPoint y: 120, distance: 28.9
drag, startPoint x: 253, startPoint y: 117, endPoint x: 149, endPoint y: 117, distance: 103.6
click at [149, 122] on h4 "To set up Portal, the design system data browser instantly:" at bounding box center [216, 125] width 200 height 6
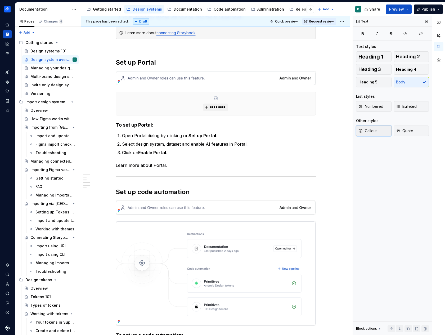
click at [375, 135] on button "Callout" at bounding box center [374, 131] width 36 height 11
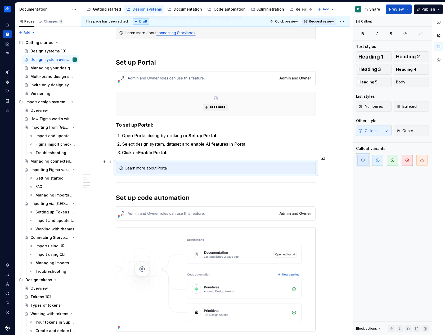
click at [164, 165] on div "Learn more about Portal." at bounding box center [216, 168] width 200 height 12
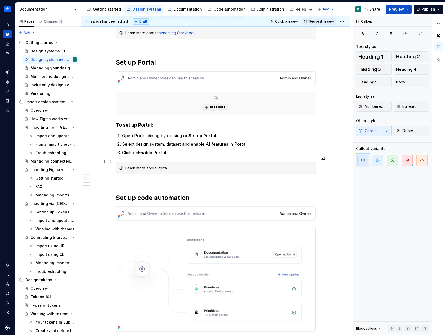
click at [164, 166] on div "Learn more about Portal." at bounding box center [219, 168] width 187 height 5
click at [228, 165] on div "Learn more about Portal." at bounding box center [216, 168] width 200 height 12
click at [174, 149] on p "Click on Enable Portal ." at bounding box center [219, 152] width 194 height 6
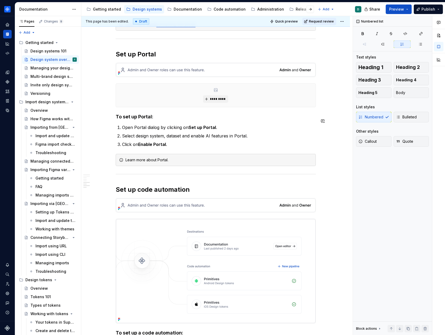
scroll to position [802, 0]
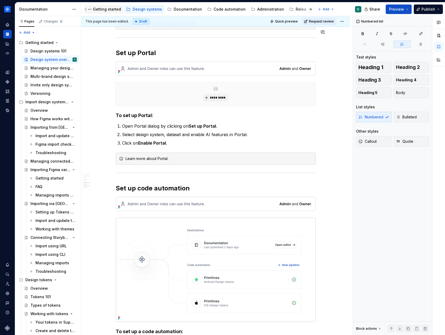
click at [105, 10] on div "Getting started" at bounding box center [107, 9] width 28 height 5
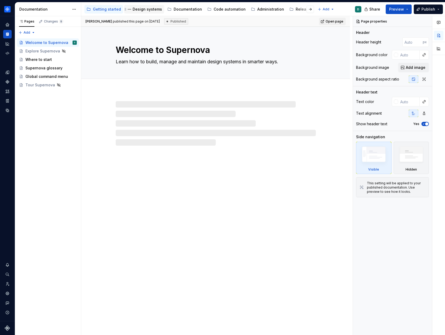
click at [145, 6] on div "Design systems" at bounding box center [144, 9] width 36 height 6
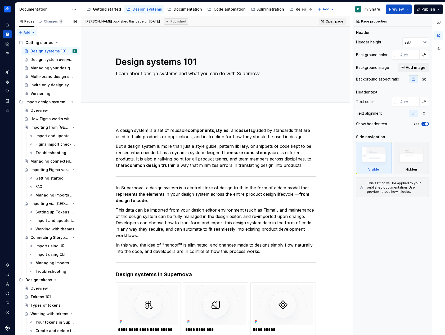
click at [29, 33] on div "Pages Changes 9 Add Accessibility guide for tree Page tree. Navigate the tree w…" at bounding box center [48, 176] width 66 height 321
type textarea "*"
click at [43, 50] on div "New group" at bounding box center [44, 51] width 34 height 5
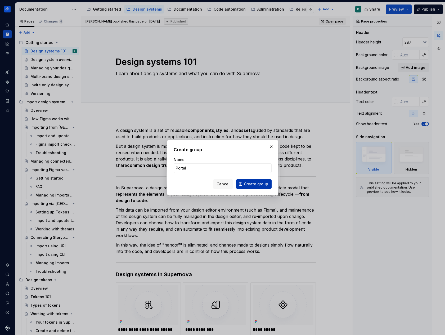
type input "Portal"
click at [251, 184] on span "Create group" at bounding box center [256, 184] width 24 height 5
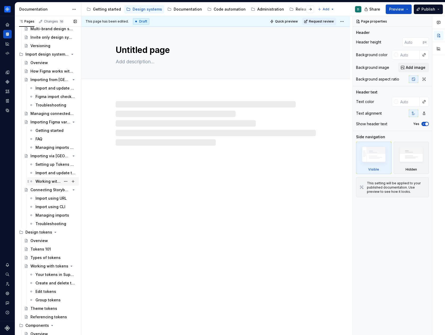
scroll to position [143, 0]
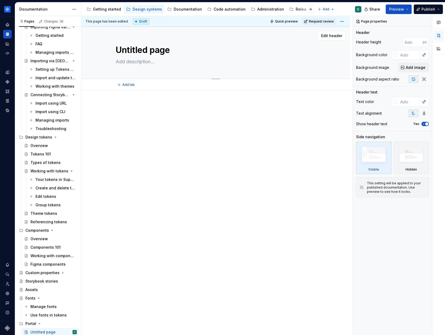
click at [162, 53] on textarea "Untitled page" at bounding box center [215, 50] width 200 height 13
type textarea "*"
type textarea "Ge"
type textarea "*"
type textarea "Get"
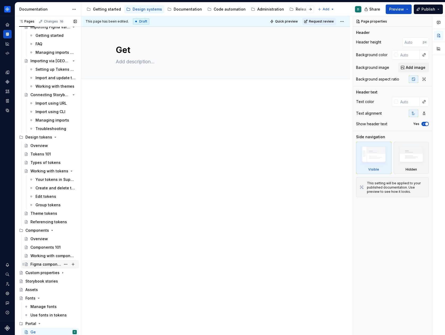
type textarea "*"
type textarea "Gett"
type textarea "*"
type textarea "Getti"
type textarea "*"
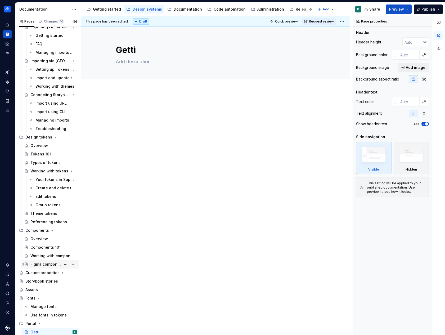
type textarea "Gettin"
type textarea "*"
type textarea "Getting"
type textarea "*"
type textarea "Getting s"
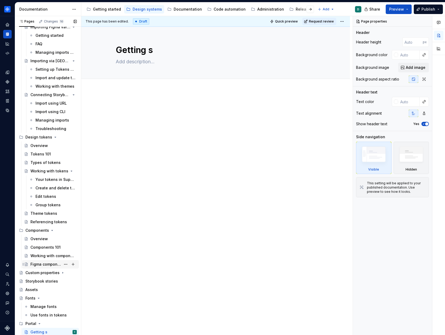
type textarea "*"
type textarea "Getting st"
type textarea "*"
type textarea "Getting sta"
type textarea "*"
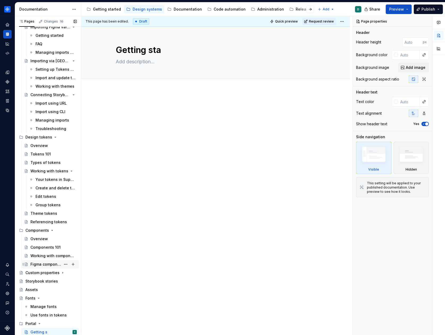
type textarea "Getting star"
type textarea "*"
type textarea "Getting start"
type textarea "*"
type textarea "Getting starte"
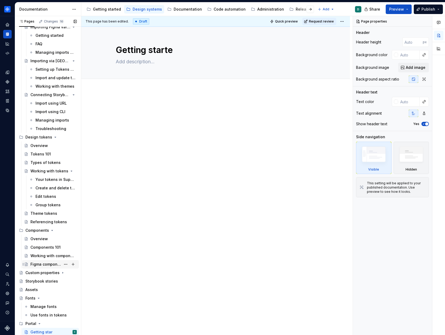
type textarea "*"
type textarea "Getting starter"
type textarea "*"
type textarea "Getting starte"
type textarea "*"
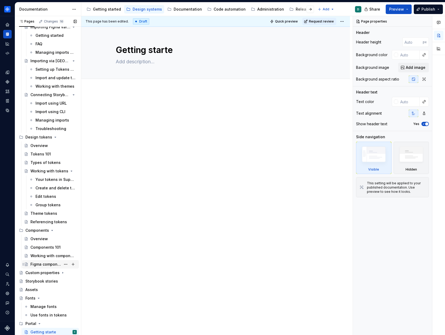
type textarea "Getting started"
type textarea "*"
type textarea "Getting started"
click at [146, 163] on div at bounding box center [215, 161] width 269 height 140
click at [269, 9] on div "Administration" at bounding box center [271, 9] width 27 height 5
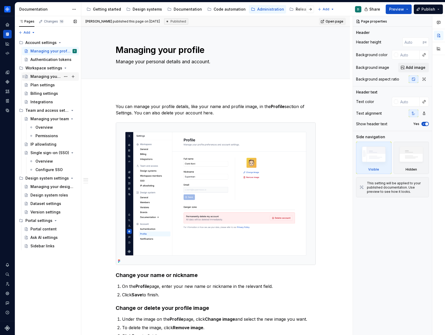
click at [42, 79] on div "Managing your workspace" at bounding box center [45, 76] width 30 height 5
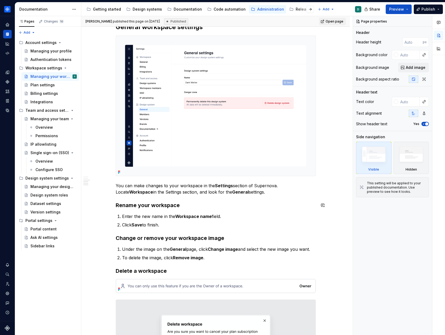
scroll to position [353, 0]
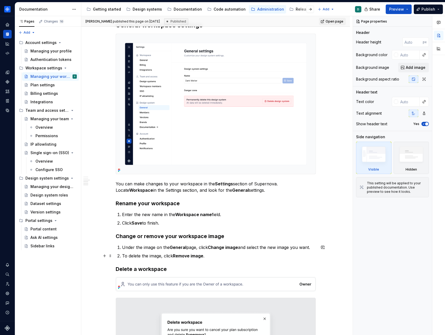
type textarea "*"
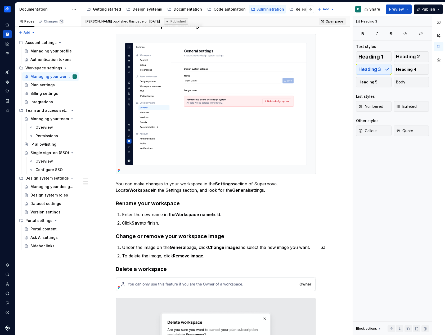
click at [217, 259] on div "In Supernova, your workspace is the home for your design systems, and where you…" at bounding box center [216, 113] width 200 height 724
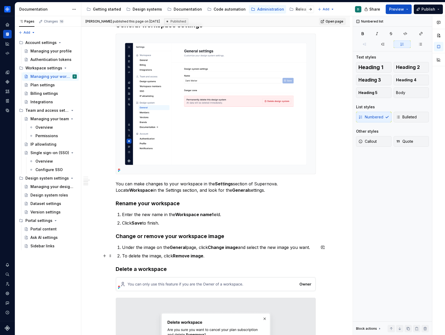
click at [215, 255] on p "To delete the image, click Remove image ." at bounding box center [219, 256] width 194 height 6
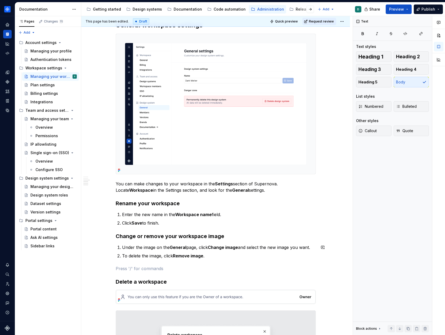
click at [199, 240] on div "In Supernova, your workspace is the home for your design systems, and where you…" at bounding box center [216, 119] width 200 height 737
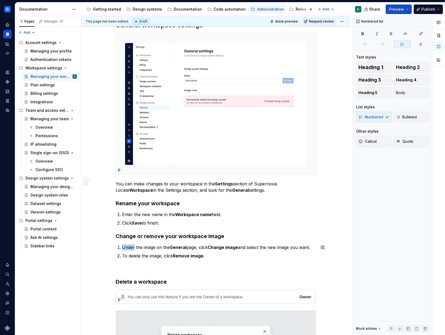
click at [199, 240] on div "In Supernova, your workspace is the home for your design systems, and where you…" at bounding box center [216, 119] width 200 height 737
click at [195, 247] on p "Under the image on the General page, click Change image and select the new imag…" at bounding box center [219, 247] width 194 height 6
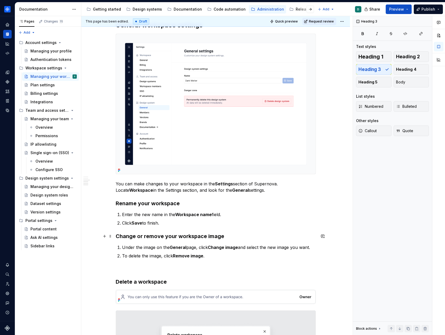
click at [189, 240] on h3 "Change or remove your workspace image" at bounding box center [216, 236] width 200 height 7
click at [173, 267] on p at bounding box center [216, 269] width 200 height 6
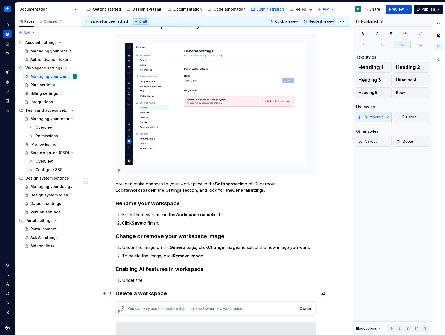
click at [146, 295] on h3 "Delete a workspace" at bounding box center [216, 293] width 200 height 7
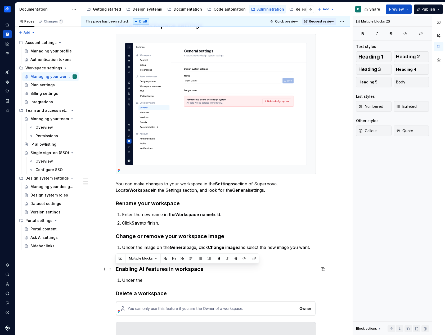
drag, startPoint x: 143, startPoint y: 280, endPoint x: 113, endPoint y: 271, distance: 31.1
click at [113, 271] on div "In Supernova, your workspace is the home for your design systems, and where you…" at bounding box center [215, 172] width 269 height 868
click at [140, 295] on h3 "Delete a workspace" at bounding box center [216, 293] width 200 height 7
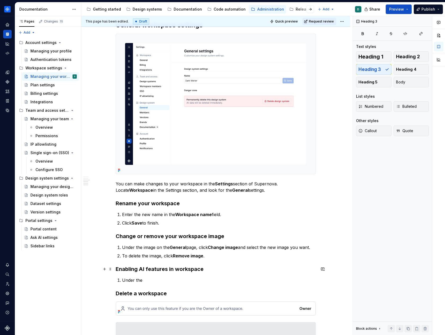
click at [142, 267] on h3 "Enabling AI features in workspace" at bounding box center [216, 269] width 200 height 7
click at [158, 277] on p "Under the" at bounding box center [219, 280] width 194 height 6
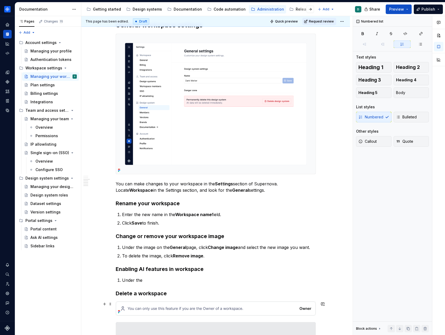
click at [164, 304] on img at bounding box center [216, 309] width 200 height 14
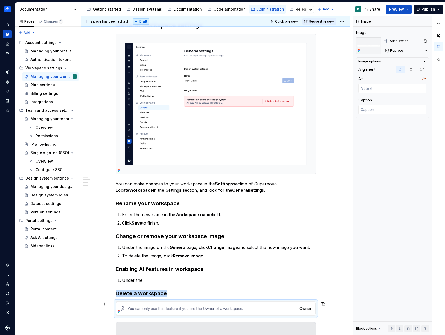
copy h3 "Delete a workspace"
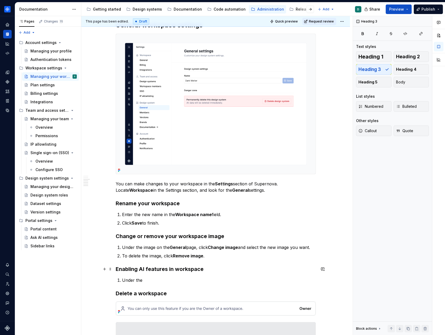
click at [210, 269] on h3 "Enabling AI features in workspace" at bounding box center [216, 269] width 200 height 7
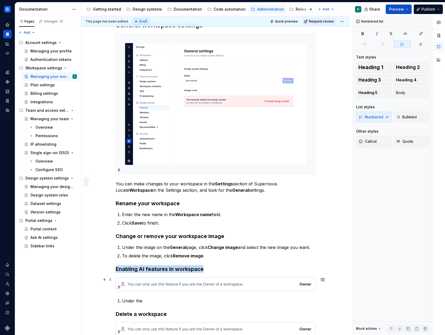
click at [206, 280] on img at bounding box center [216, 284] width 200 height 14
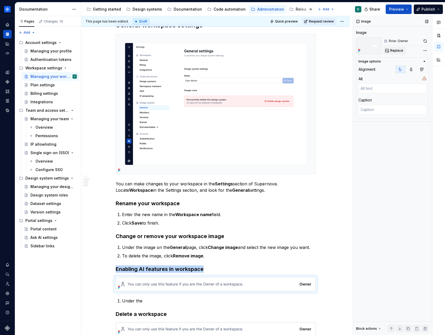
click at [392, 50] on span "Replace" at bounding box center [397, 50] width 13 height 4
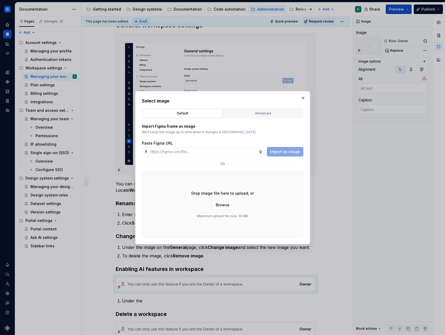
type textarea "*"
click at [248, 109] on button "Advanced" at bounding box center [263, 113] width 80 height 9
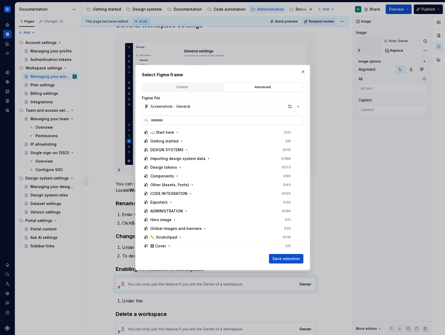
click at [207, 117] on label at bounding box center [223, 121] width 162 height 10
click at [207, 118] on input "search" at bounding box center [226, 120] width 155 height 5
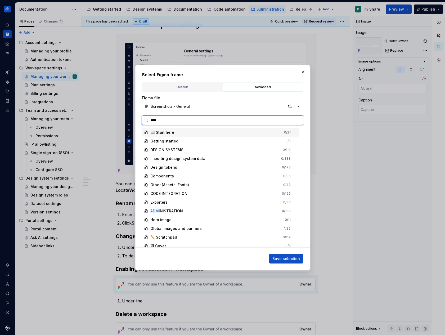
type input "*****"
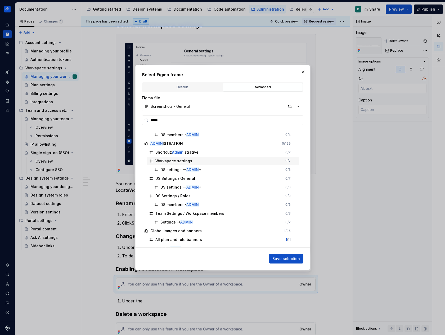
scroll to position [73, 0]
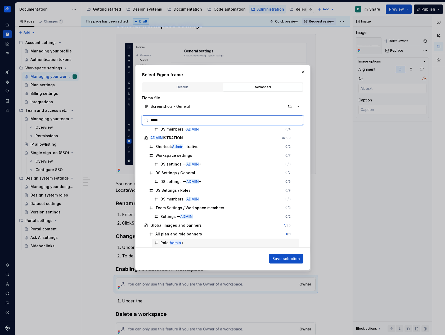
click at [200, 244] on div "Role: Admin +" at bounding box center [225, 243] width 147 height 8
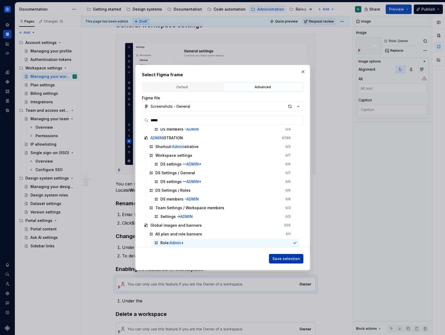
click at [276, 259] on span "Save selection" at bounding box center [287, 258] width 28 height 5
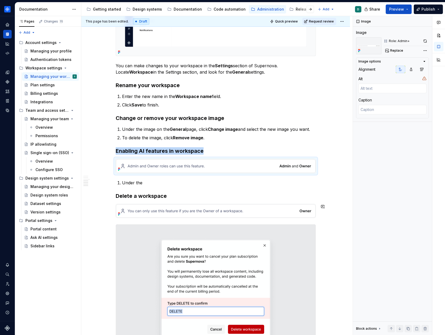
scroll to position [476, 0]
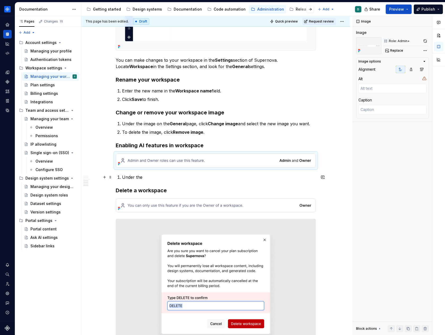
click at [149, 176] on p "Under the" at bounding box center [219, 177] width 194 height 6
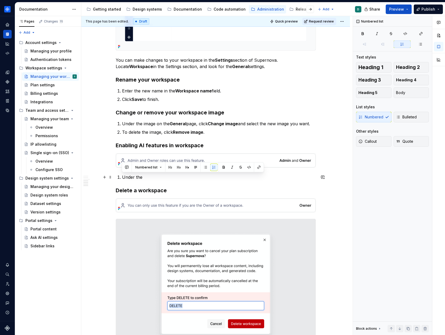
drag, startPoint x: 145, startPoint y: 176, endPoint x: 119, endPoint y: 176, distance: 26.0
click at [122, 176] on li "Under the" at bounding box center [219, 177] width 194 height 6
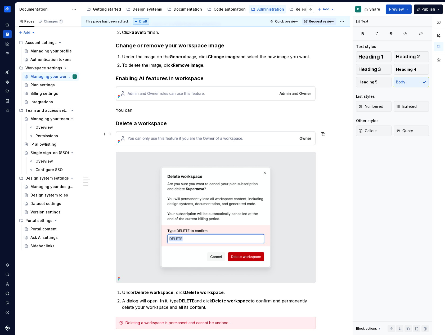
scroll to position [506, 0]
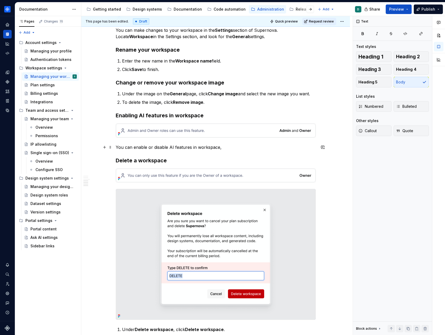
click at [237, 147] on p "You can enable or disable AI features in workspace," at bounding box center [216, 147] width 200 height 6
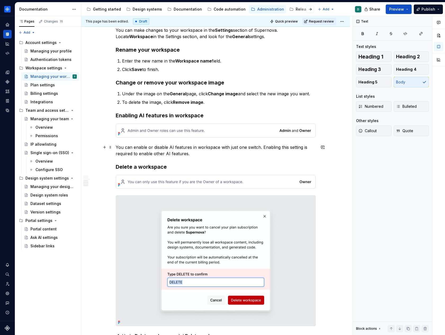
click at [160, 154] on p "You can enable or disable AI features in workspace with just one switch. Enabli…" at bounding box center [216, 150] width 200 height 13
drag, startPoint x: 199, startPoint y: 153, endPoint x: 155, endPoint y: 151, distance: 44.1
click at [155, 151] on p "You can enable or disable AI features in workspace with just one switch. Enabli…" at bounding box center [216, 150] width 200 height 13
click at [141, 146] on p "You can enable or disable AI features in workspace with just one switch. Enabli…" at bounding box center [216, 150] width 200 height 13
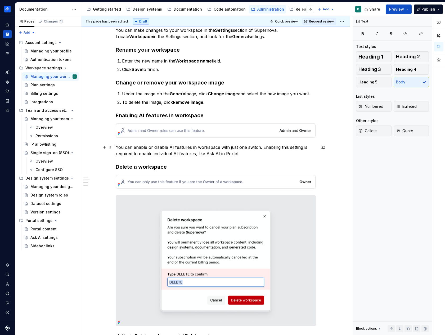
click at [257, 153] on p "You can enable or disable AI features in workspace with just one switch. Enabli…" at bounding box center [216, 150] width 200 height 13
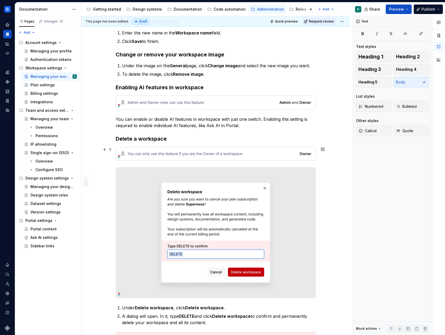
scroll to position [534, 0]
click at [254, 125] on p "You can enable or disable AI features in workspace with just one switch. Enabli…" at bounding box center [216, 123] width 200 height 13
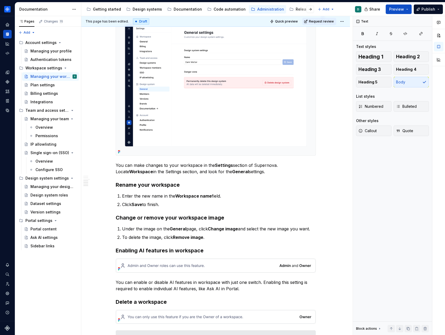
scroll to position [346, 0]
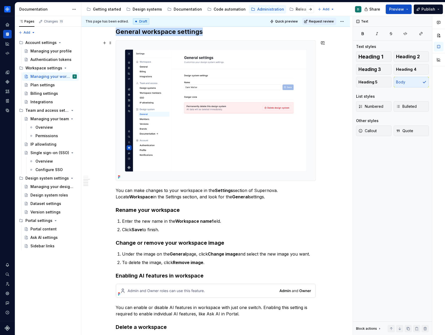
click at [252, 125] on img at bounding box center [216, 111] width 200 height 140
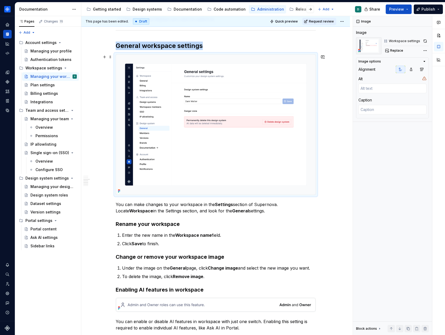
scroll to position [331, 0]
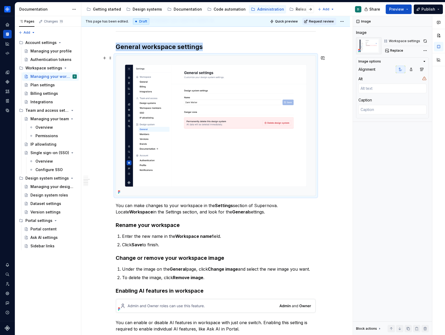
click at [202, 130] on img at bounding box center [216, 126] width 200 height 140
click at [397, 52] on span "Replace" at bounding box center [397, 50] width 13 height 4
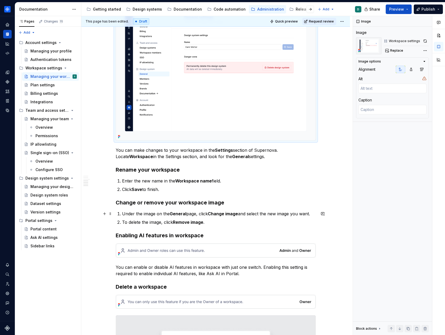
scroll to position [382, 0]
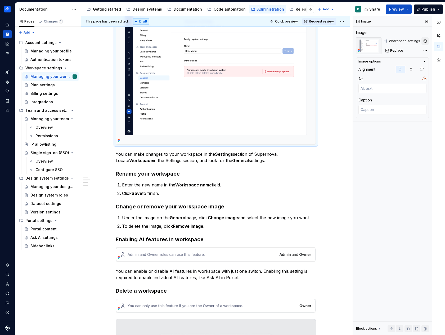
click at [425, 41] on button "button" at bounding box center [425, 40] width 7 height 7
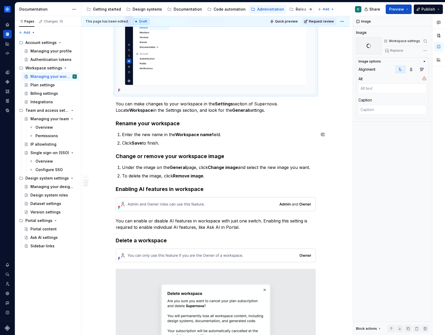
scroll to position [434, 0]
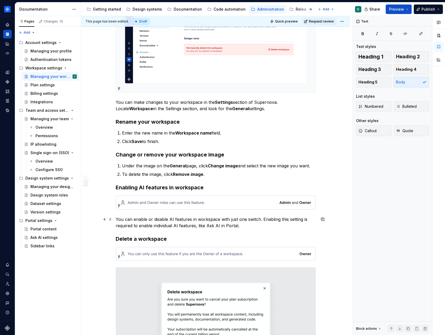
click at [243, 227] on p "You can enable or disable AI features in workspace with just one switch. Enabli…" at bounding box center [216, 222] width 200 height 13
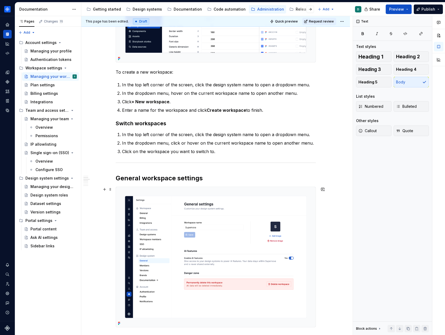
scroll to position [196, 0]
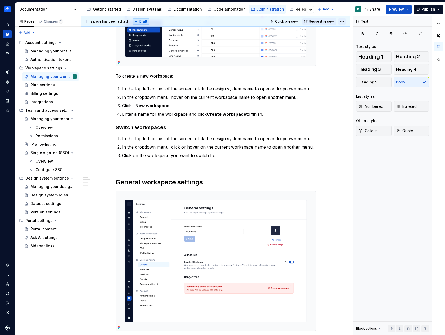
click at [346, 25] on html "Product documentation D Dataset Default Documentation Accessibility guide for t…" at bounding box center [222, 167] width 445 height 335
click at [345, 23] on html "Product documentation D Dataset Default Documentation Accessibility guide for t…" at bounding box center [222, 167] width 445 height 335
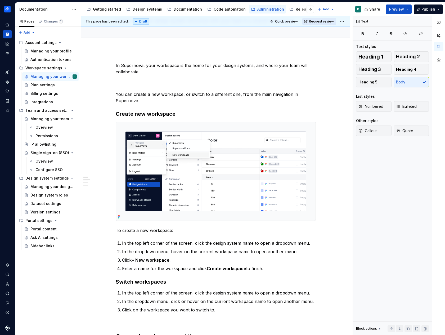
click at [334, 20] on span "Request review" at bounding box center [321, 21] width 25 height 4
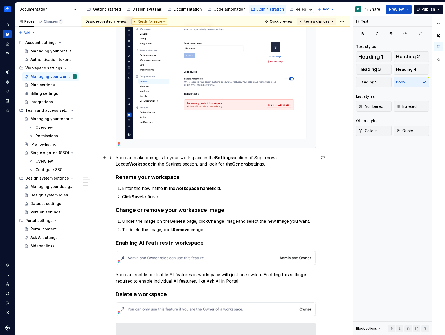
scroll to position [412, 0]
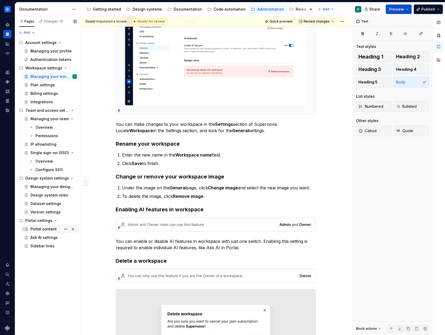
click at [48, 232] on div "Portal content" at bounding box center [53, 229] width 46 height 7
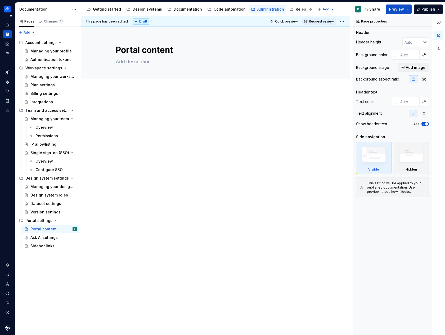
type textarea "*"
